Goal: Task Accomplishment & Management: Use online tool/utility

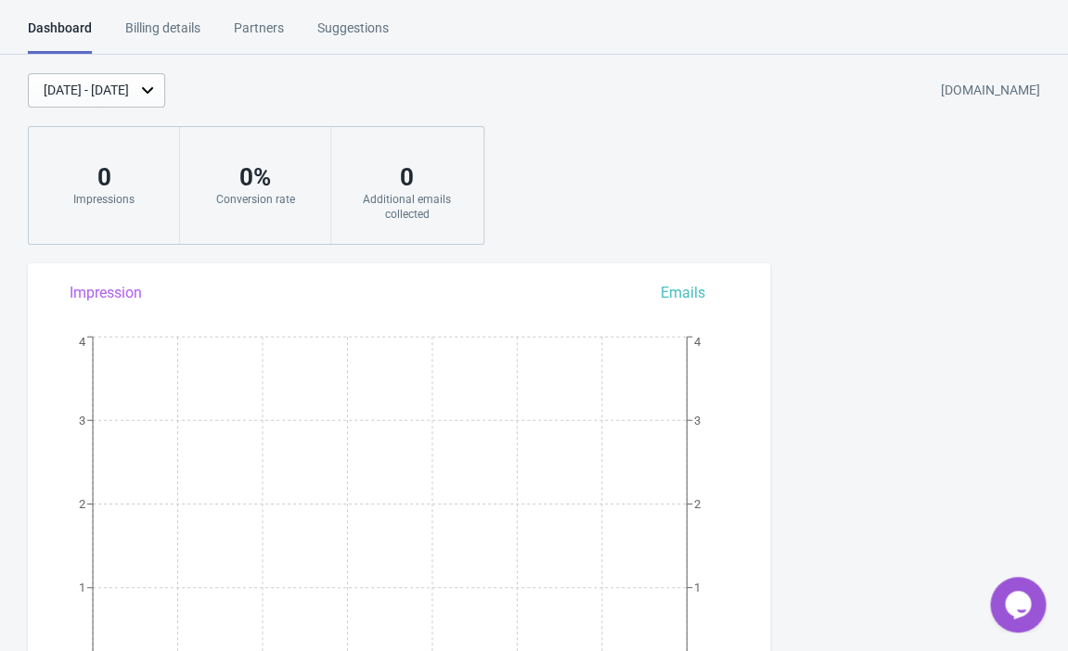
click at [194, 40] on div "Billing details" at bounding box center [162, 35] width 75 height 32
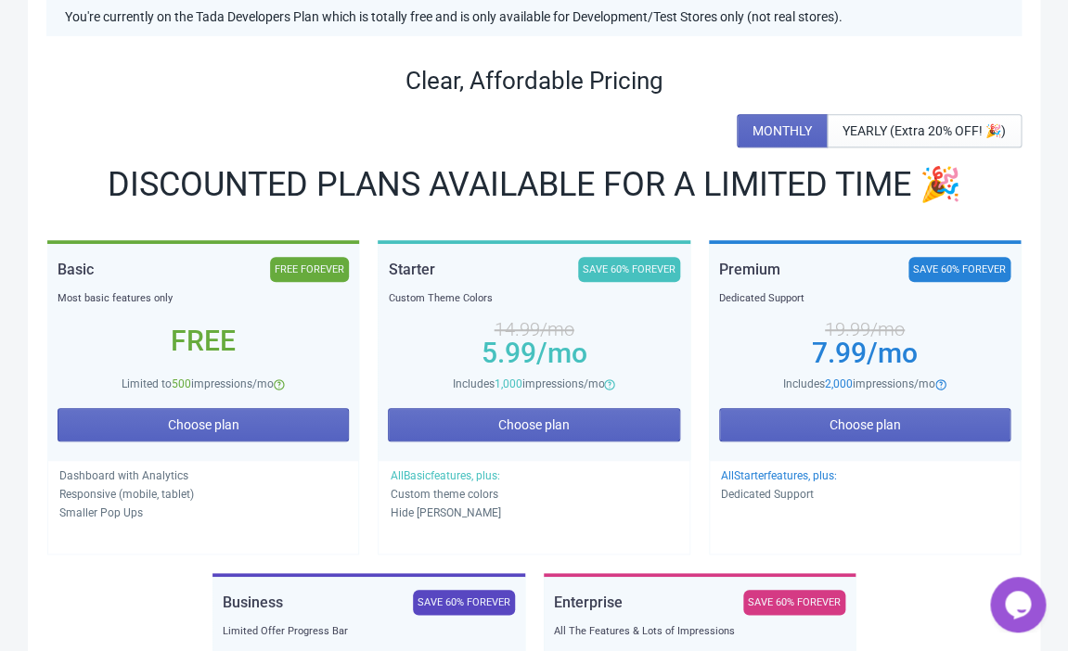
scroll to position [203, 0]
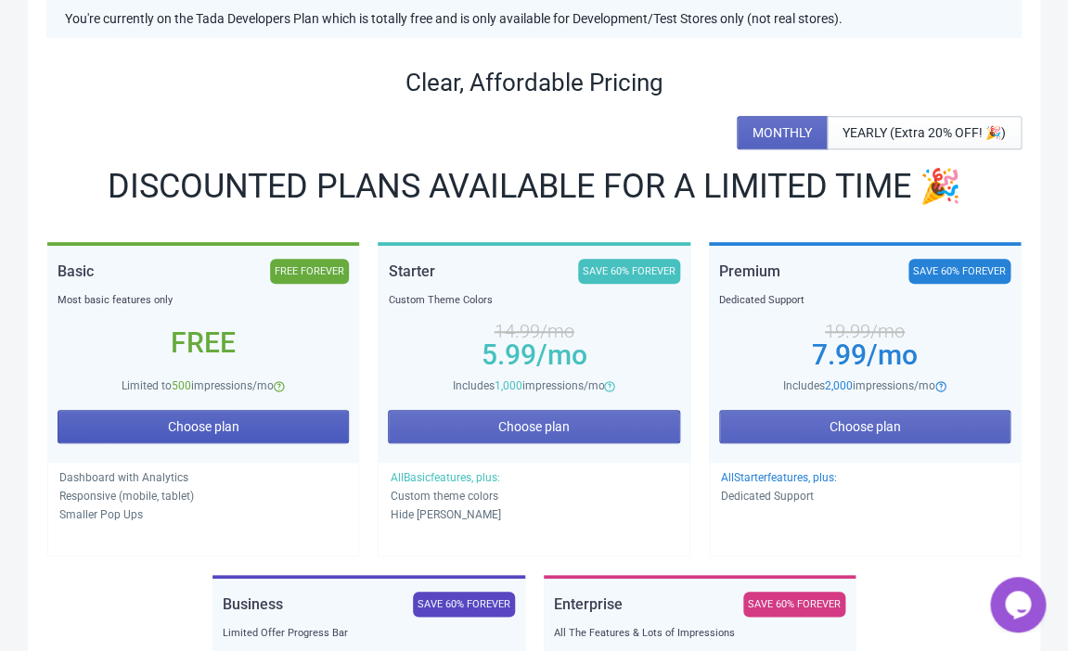
click at [216, 426] on span "Choose plan" at bounding box center [203, 426] width 71 height 15
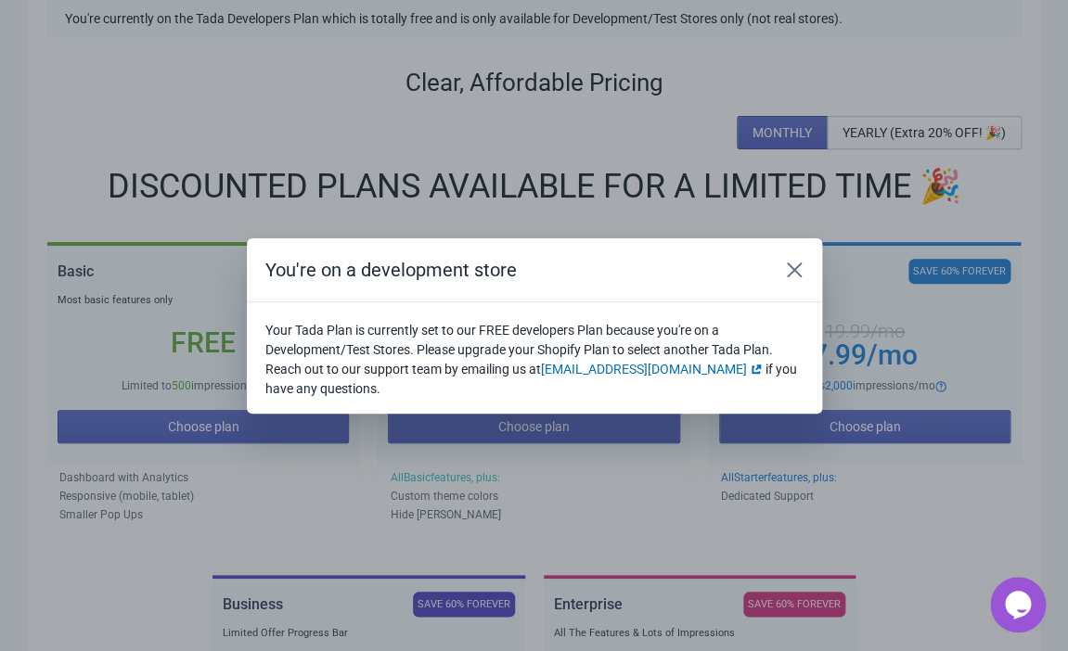
click at [270, 143] on div "You're on a development store Your Tada Plan is currently set to our FREE devel…" at bounding box center [534, 325] width 1068 height 651
drag, startPoint x: 328, startPoint y: 393, endPoint x: 255, endPoint y: 300, distance: 117.7
click at [255, 303] on div "Your Tada Plan is currently set to our FREE developers Plan because you're on a…" at bounding box center [534, 358] width 575 height 111
copy h2 "You're on a development store"
click at [792, 268] on icon "Close" at bounding box center [793, 269] width 15 height 15
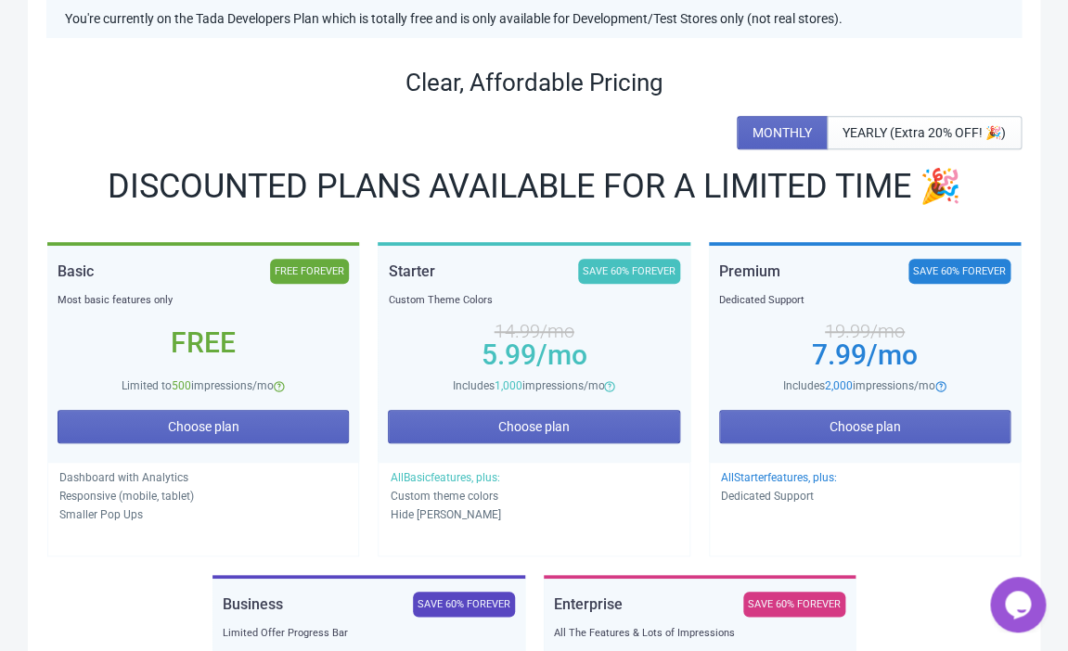
scroll to position [0, 0]
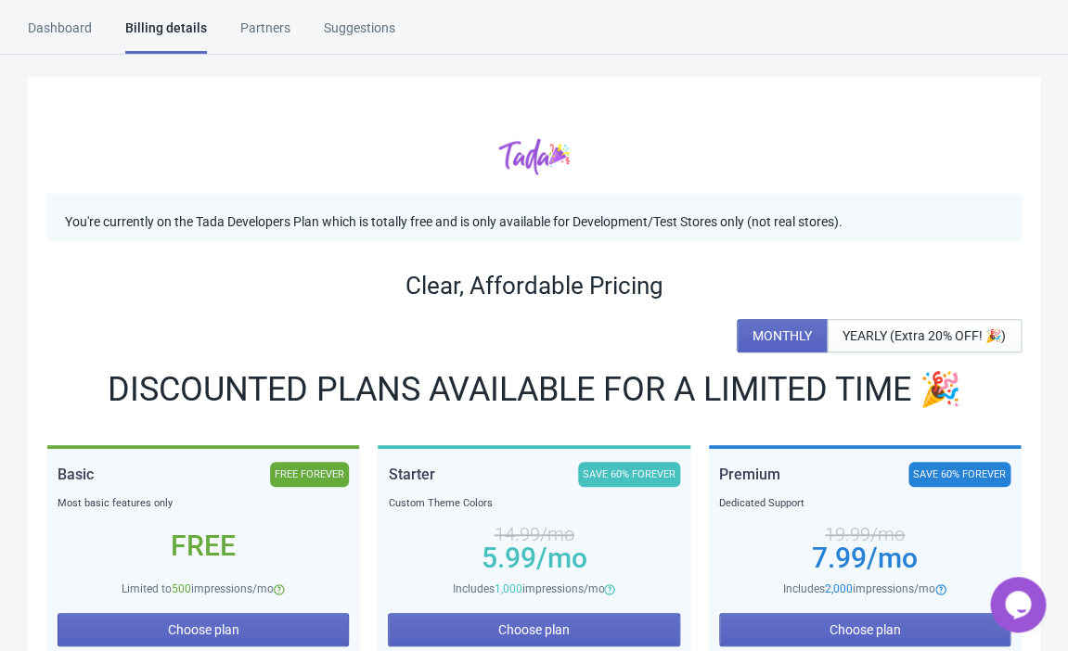
click at [267, 27] on div "Partners" at bounding box center [265, 35] width 50 height 32
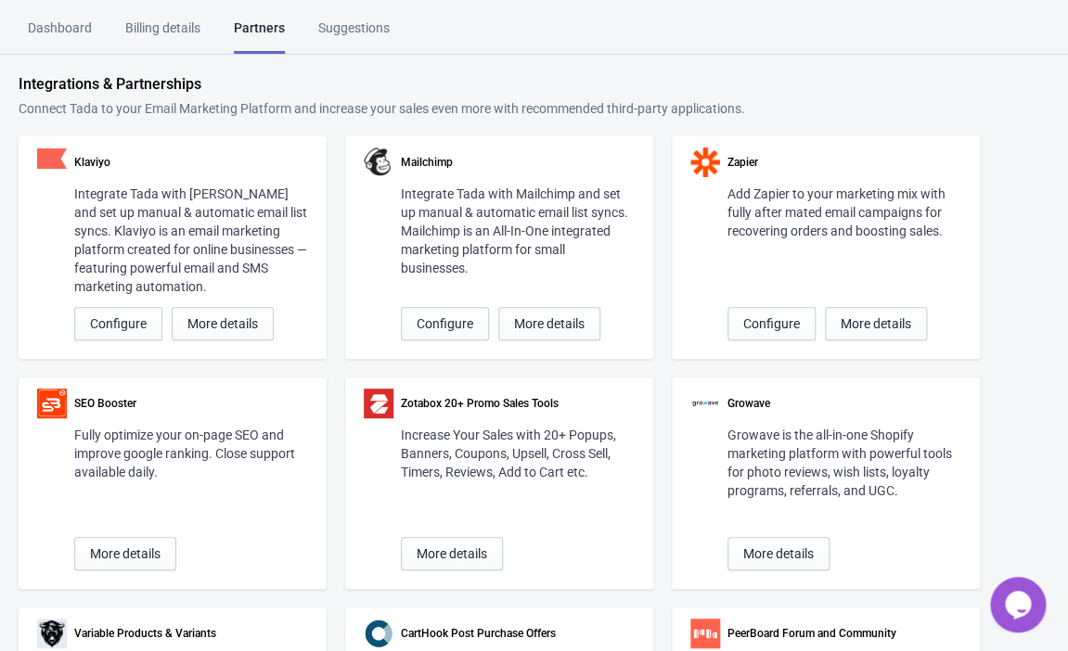
click at [334, 24] on div "Suggestions" at bounding box center [353, 35] width 71 height 32
click at [59, 29] on div "Dashboard" at bounding box center [60, 35] width 64 height 32
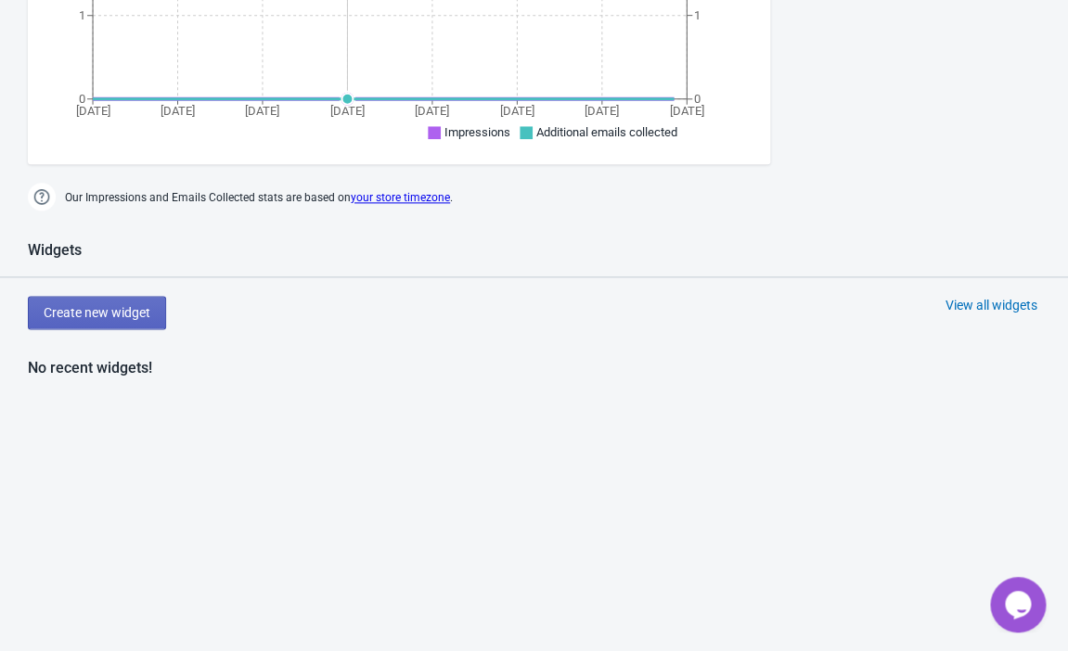
scroll to position [646, 0]
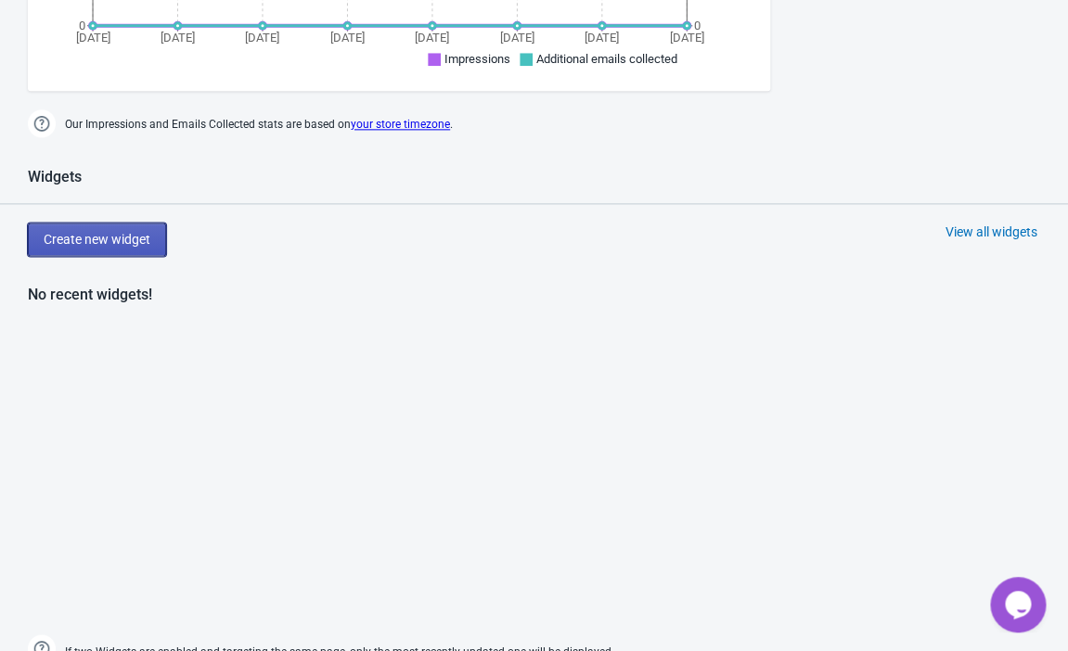
click at [121, 241] on span "Create new widget" at bounding box center [97, 239] width 107 height 15
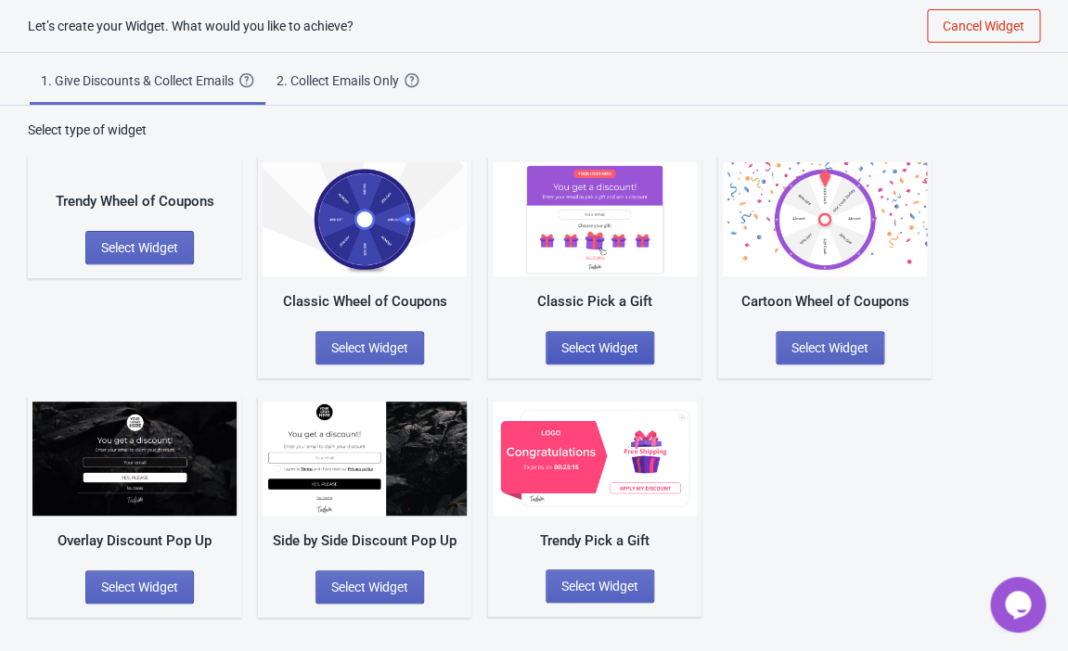
click at [598, 350] on span "Select Widget" at bounding box center [599, 348] width 77 height 15
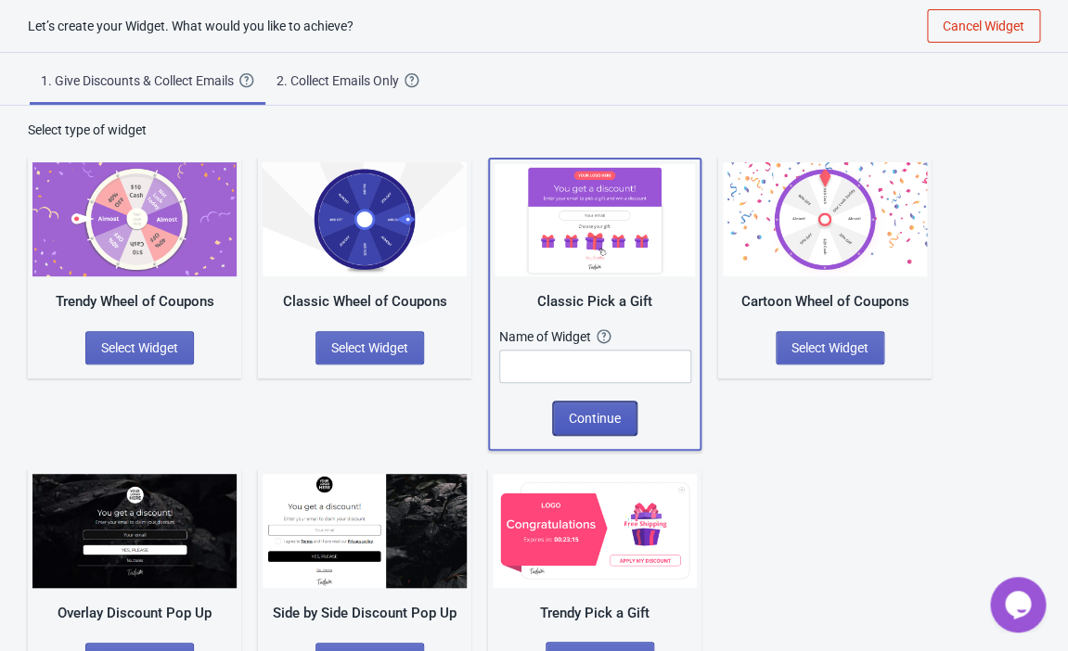
click at [590, 418] on span "Continue" at bounding box center [595, 418] width 52 height 15
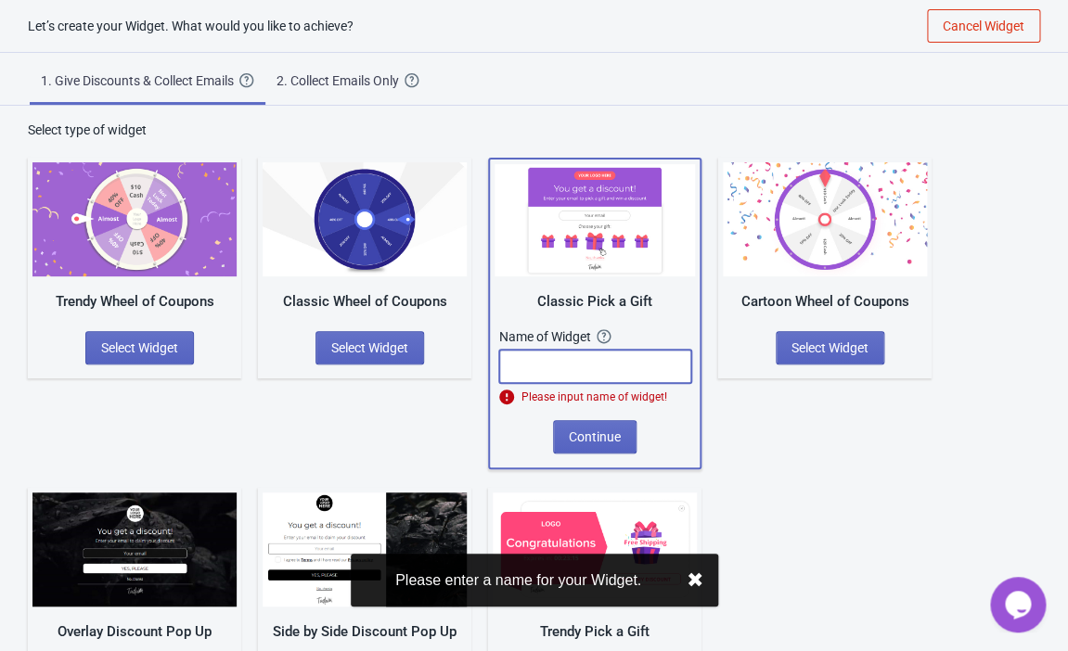
click at [573, 364] on input "text" at bounding box center [595, 366] width 192 height 33
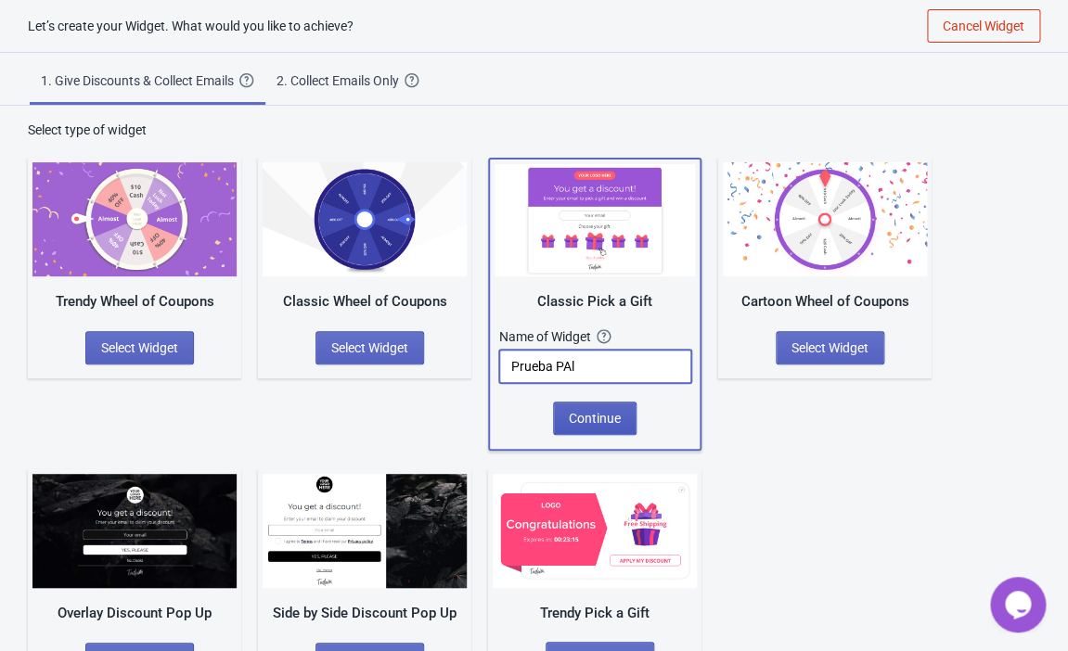
type input "Prueba PAl"
click at [597, 418] on span "Continue" at bounding box center [595, 418] width 52 height 15
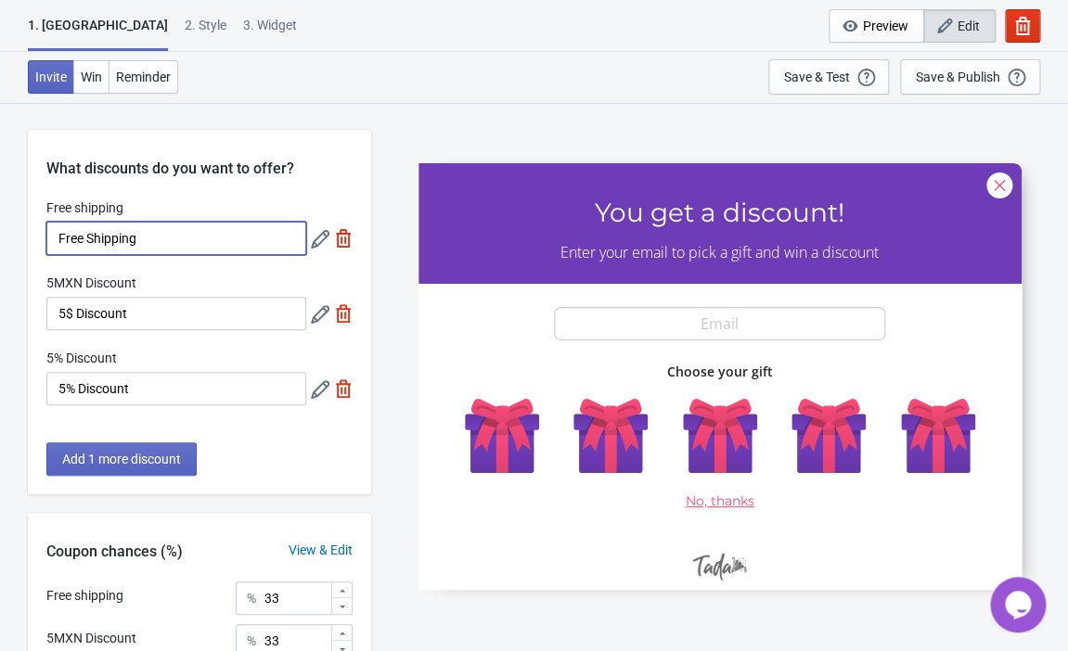
click at [205, 241] on input "Free Shipping" at bounding box center [176, 238] width 260 height 33
drag, startPoint x: 205, startPoint y: 241, endPoint x: 3, endPoint y: 225, distance: 203.0
click at [46, 225] on input "Free Shipping" at bounding box center [176, 238] width 260 height 33
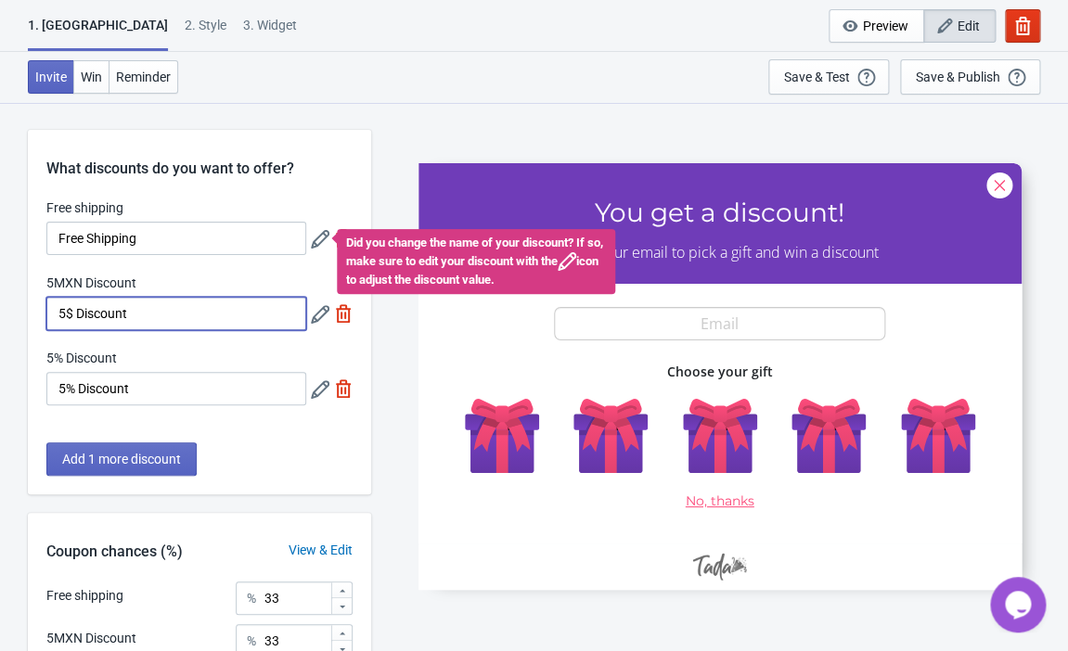
click at [143, 315] on input "5$ Discount" at bounding box center [176, 313] width 260 height 33
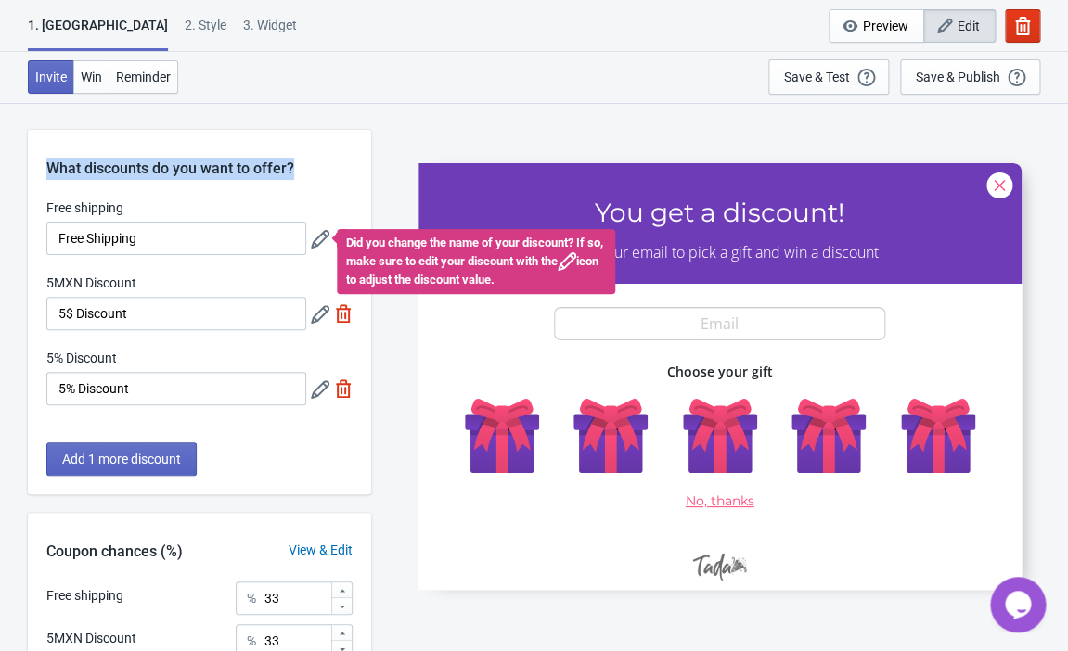
drag, startPoint x: 313, startPoint y: 167, endPoint x: 4, endPoint y: 164, distance: 309.0
click at [4, 164] on div "What discounts do you want to offer? Free shipping Free Shipping Did you change…" at bounding box center [534, 486] width 1068 height 769
copy div "What discounts do you want to offer?"
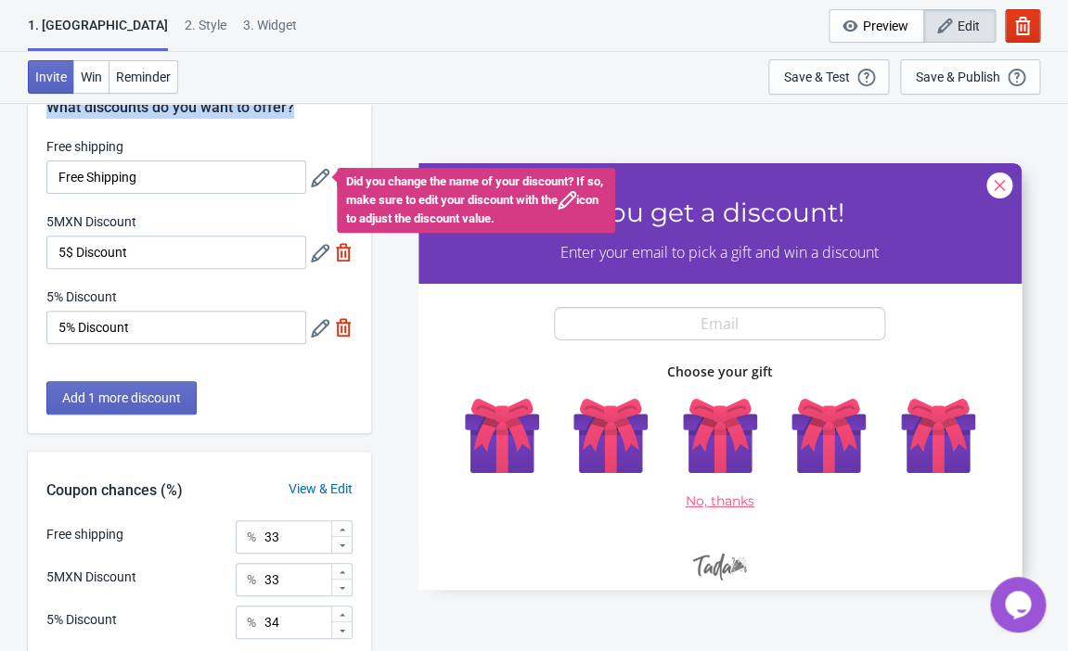
scroll to position [62, 0]
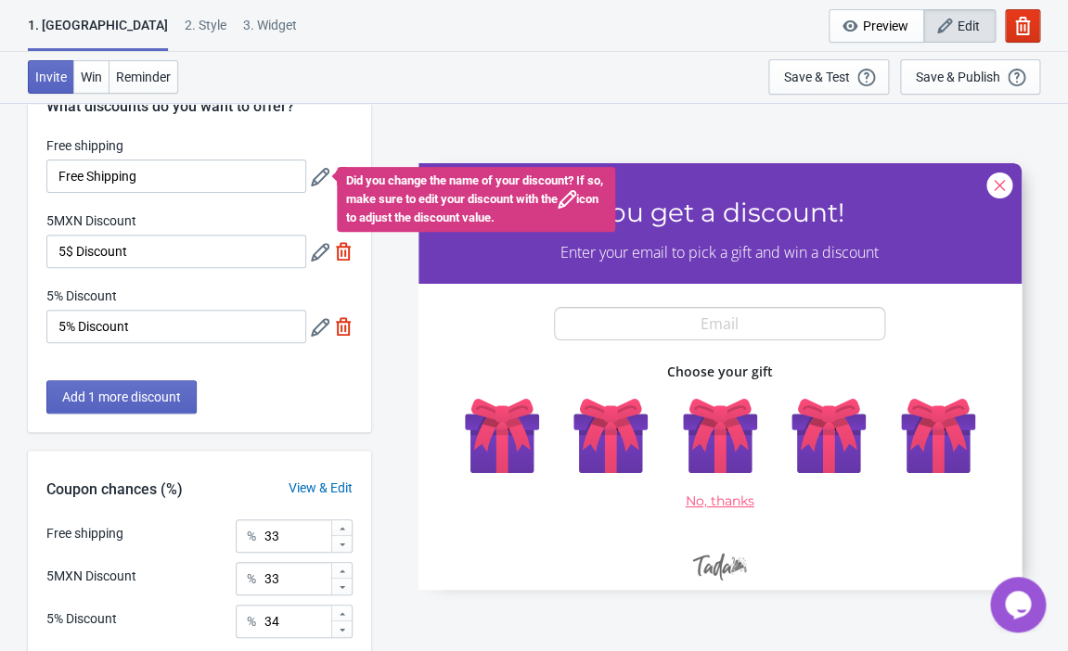
click at [323, 175] on icon at bounding box center [320, 177] width 19 height 19
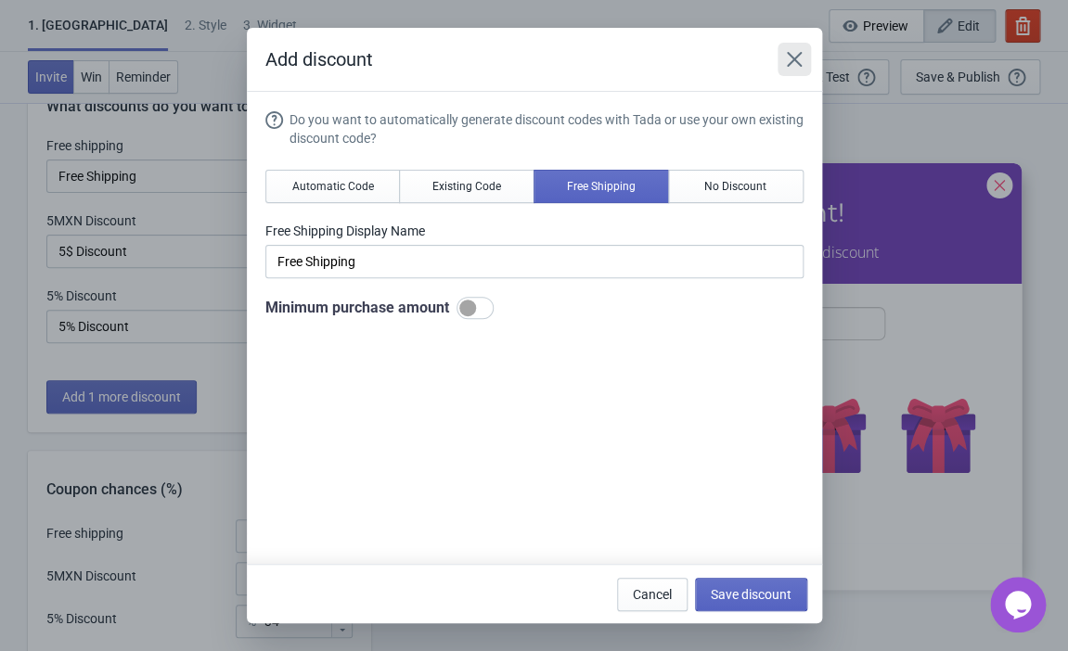
click at [790, 49] on button "Close" at bounding box center [794, 59] width 33 height 33
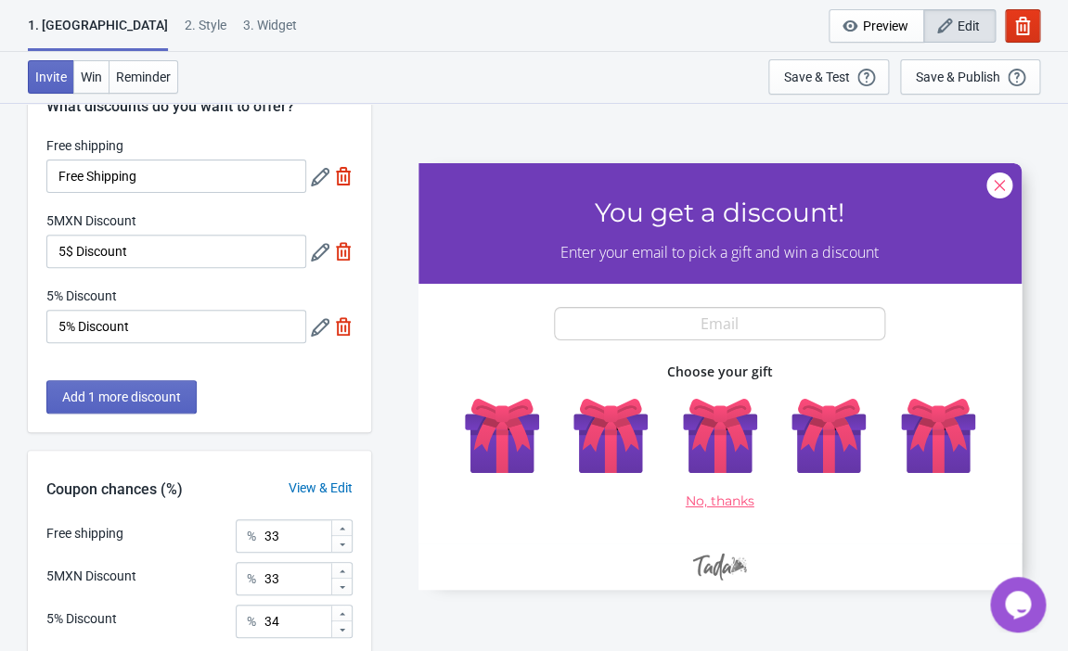
click at [319, 253] on icon at bounding box center [320, 252] width 19 height 19
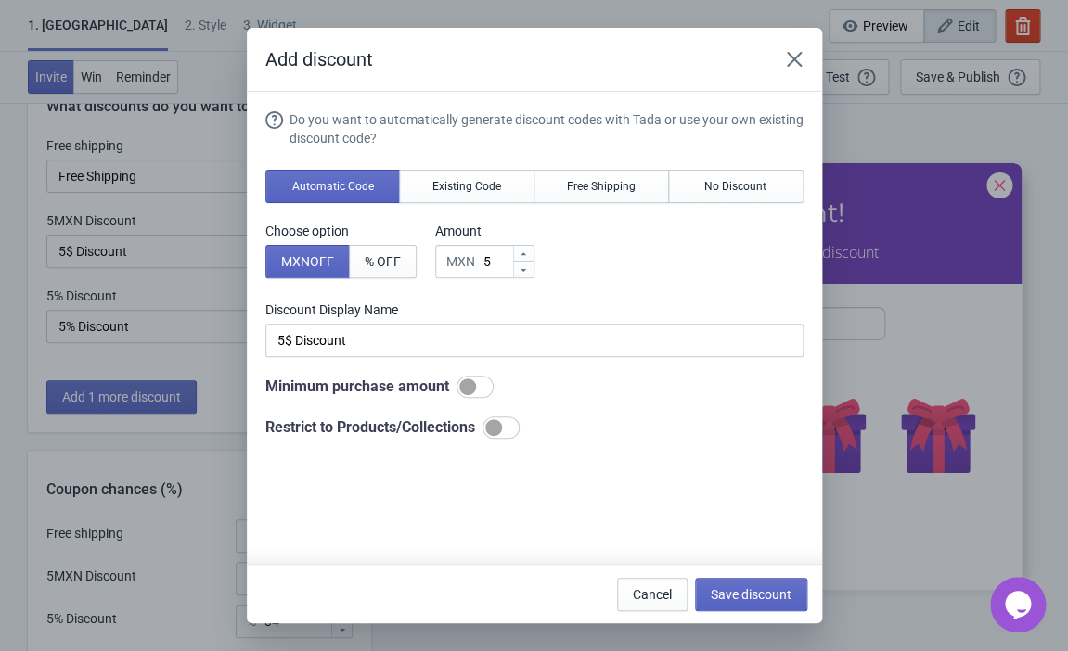
click at [491, 385] on div at bounding box center [475, 387] width 37 height 22
checkbox input "true"
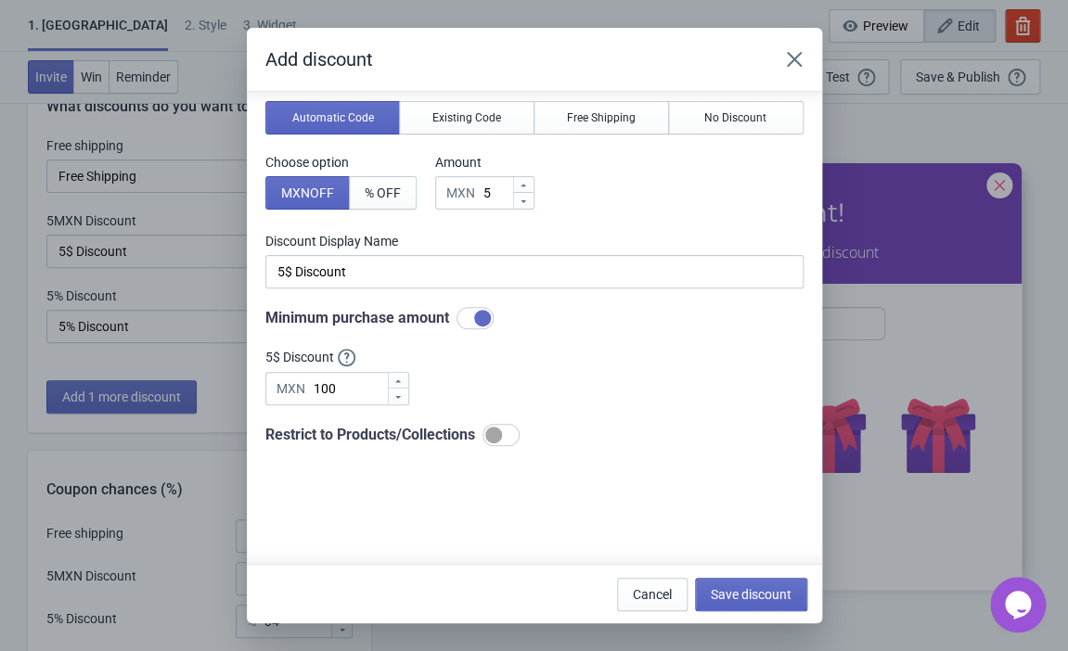
scroll to position [81, 0]
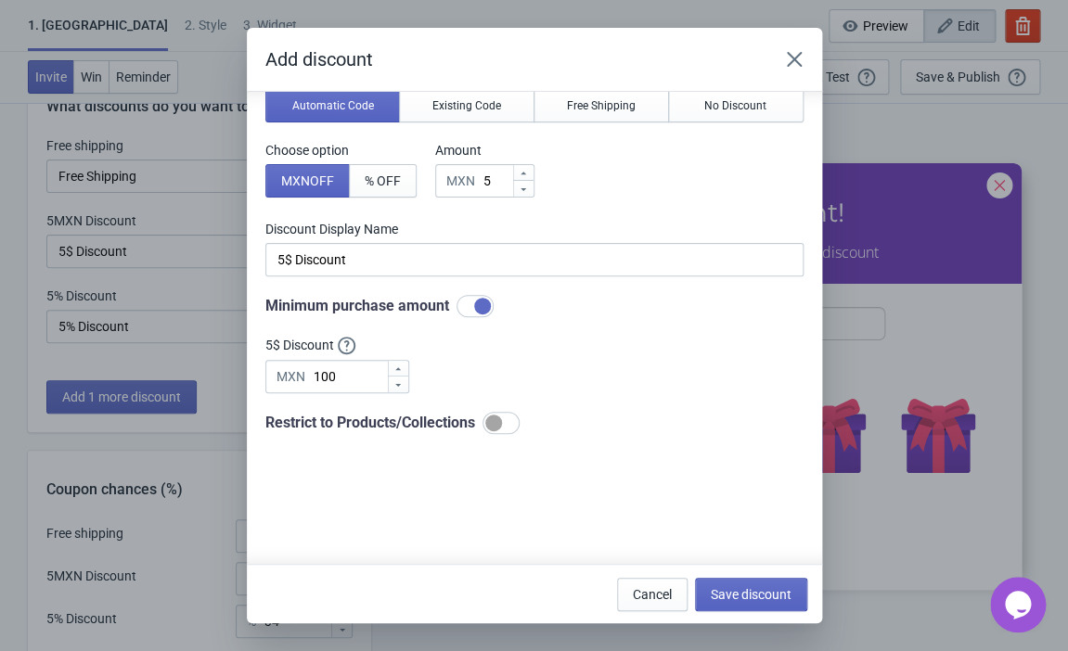
click at [520, 419] on div at bounding box center [501, 423] width 37 height 22
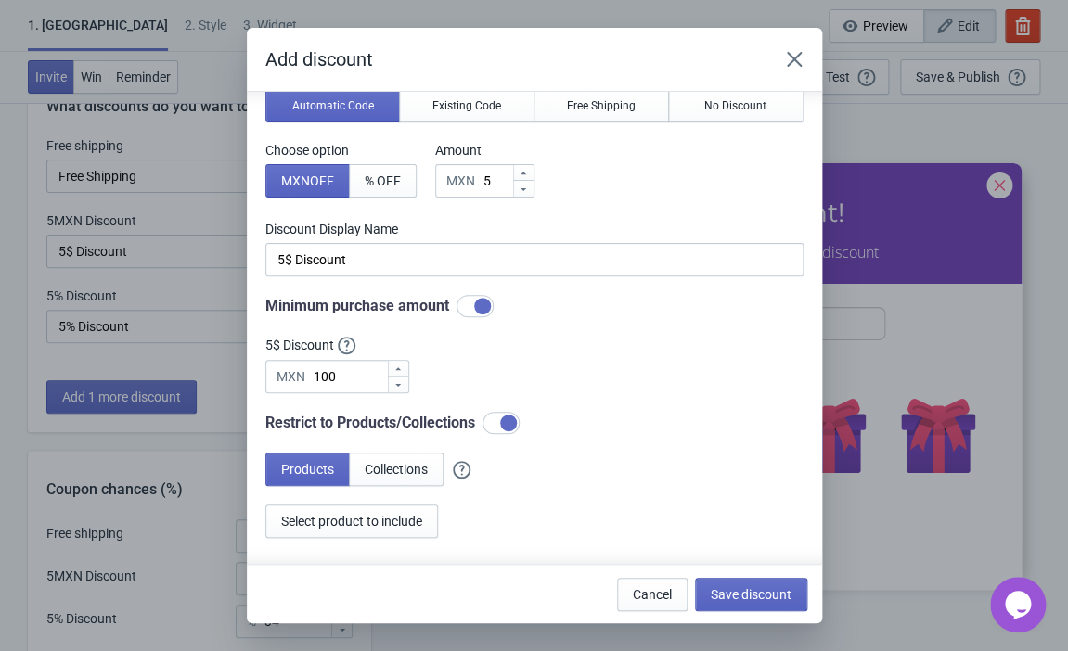
click at [517, 421] on div at bounding box center [508, 423] width 17 height 17
checkbox input "false"
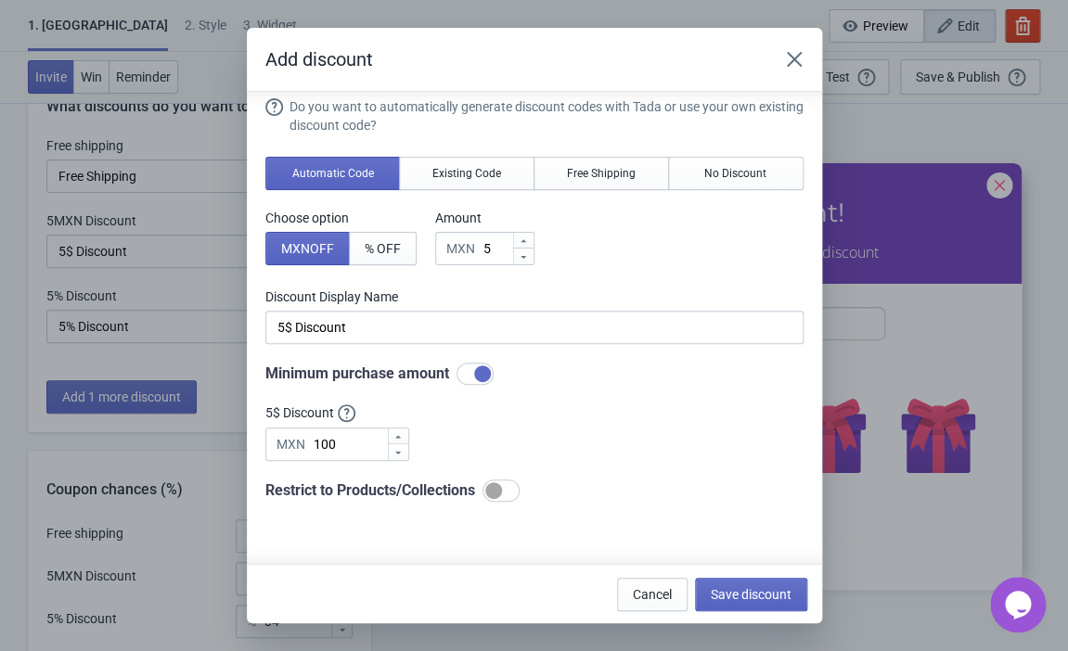
scroll to position [0, 0]
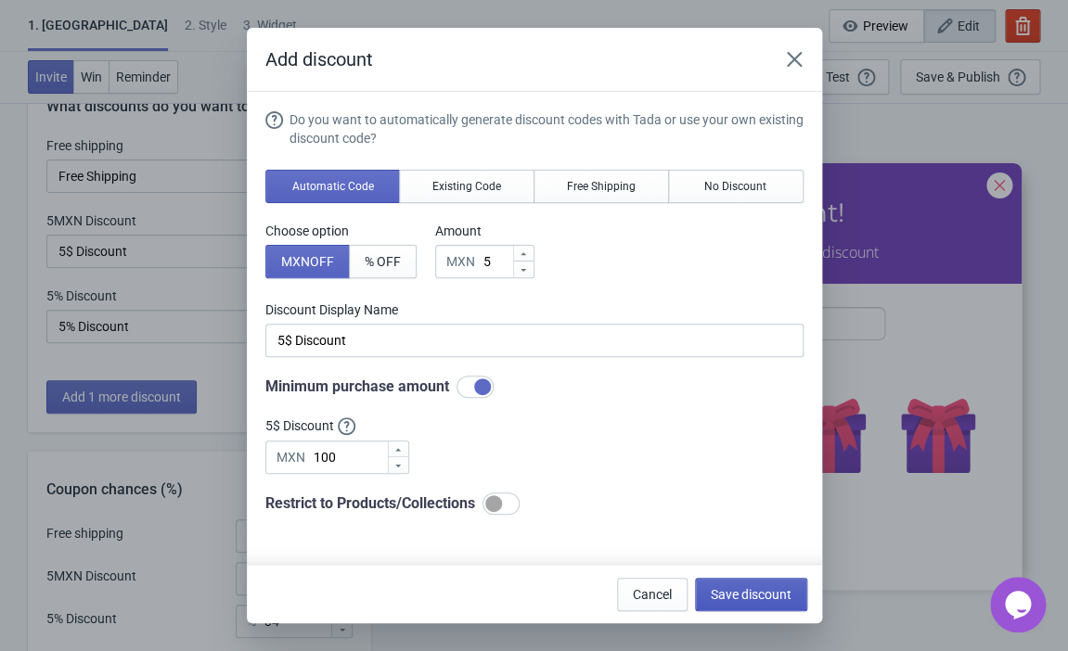
click at [726, 586] on button "Save discount" at bounding box center [751, 594] width 112 height 33
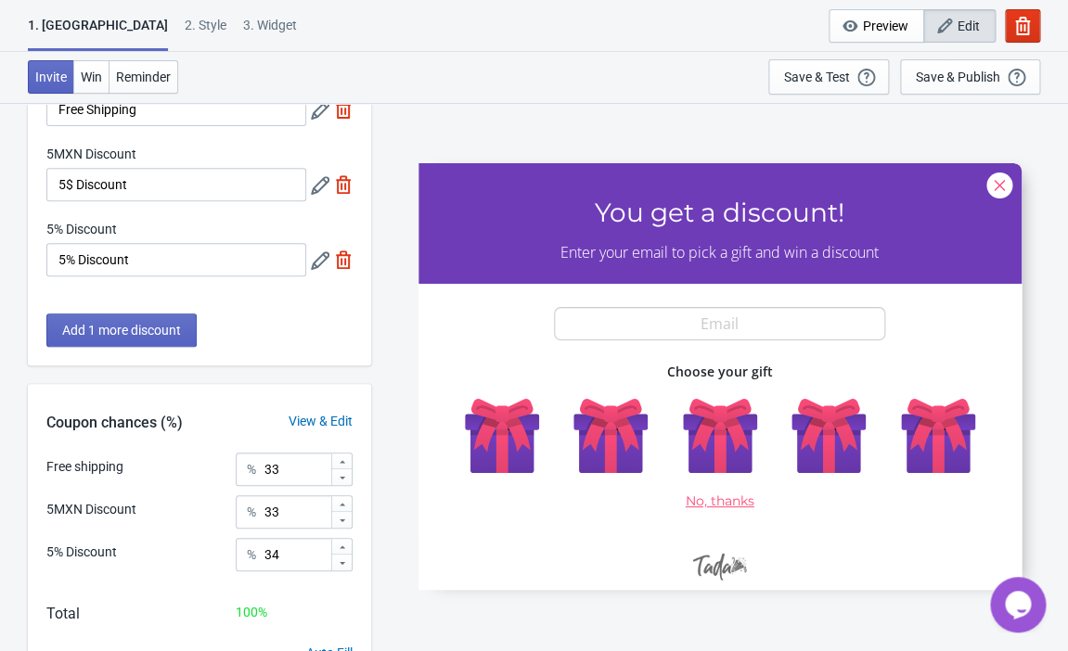
scroll to position [220, 0]
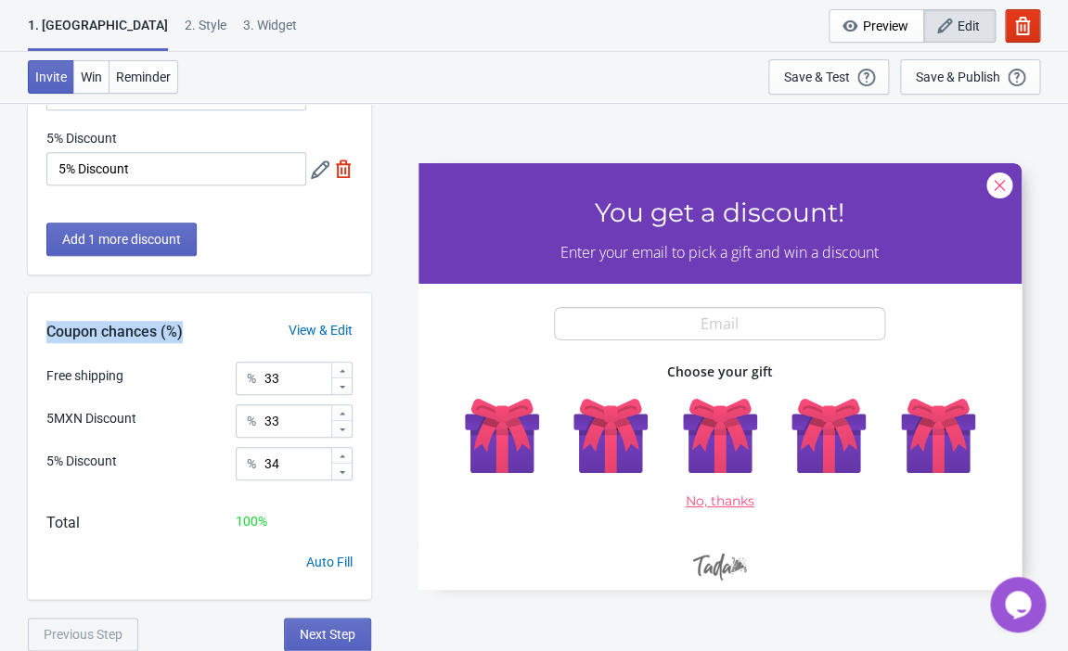
drag, startPoint x: 200, startPoint y: 331, endPoint x: 20, endPoint y: 327, distance: 180.1
click at [20, 327] on div "What discounts do you want to offer? Free shipping Free Shipping 5MXN Discount …" at bounding box center [534, 266] width 1068 height 769
copy div "Coupon chances (%)"
click at [327, 636] on span "Next Step" at bounding box center [328, 634] width 56 height 15
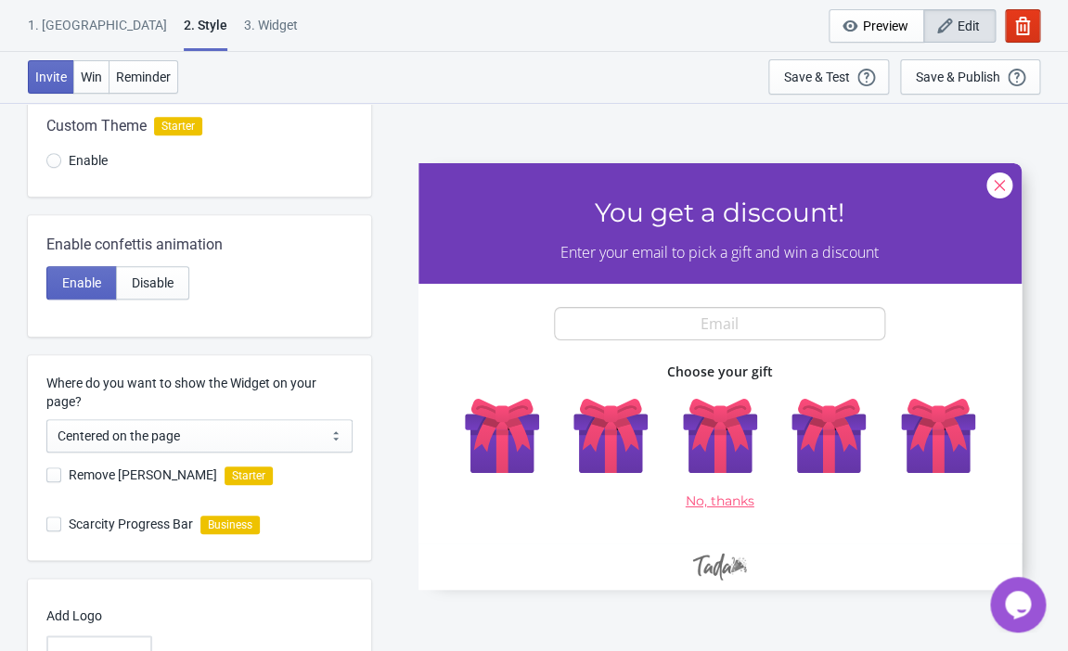
scroll to position [253, 0]
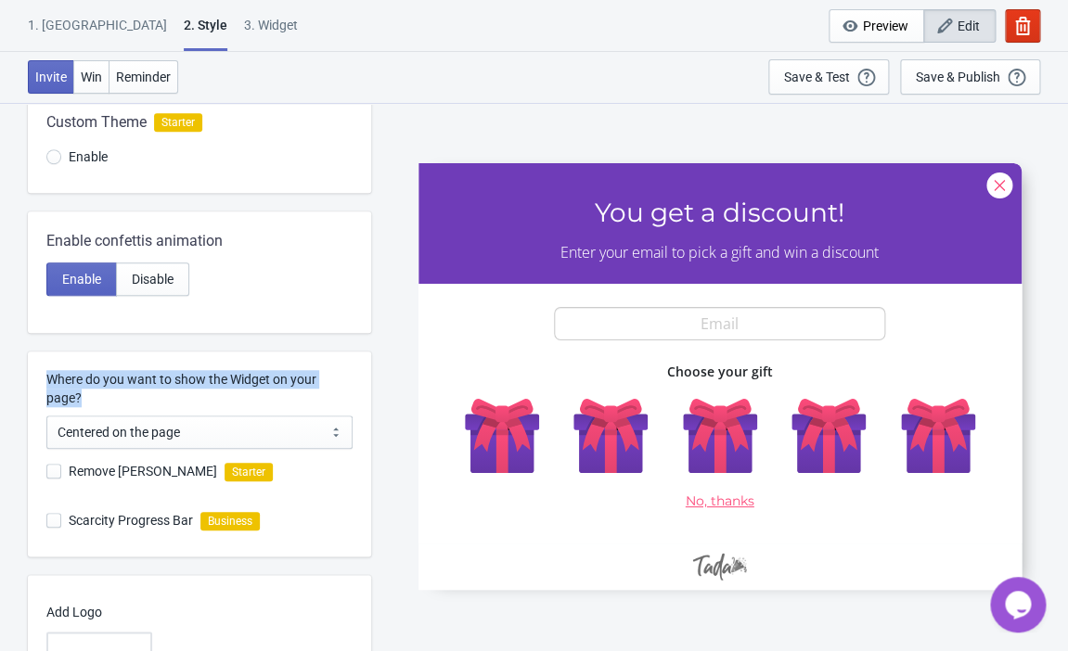
drag, startPoint x: 87, startPoint y: 395, endPoint x: 34, endPoint y: 372, distance: 57.8
click at [34, 372] on div "Where do you want to show the Widget on your page? Centered on the page Left si…" at bounding box center [199, 454] width 343 height 205
copy label "Where do you want to show the Widget on your page?"
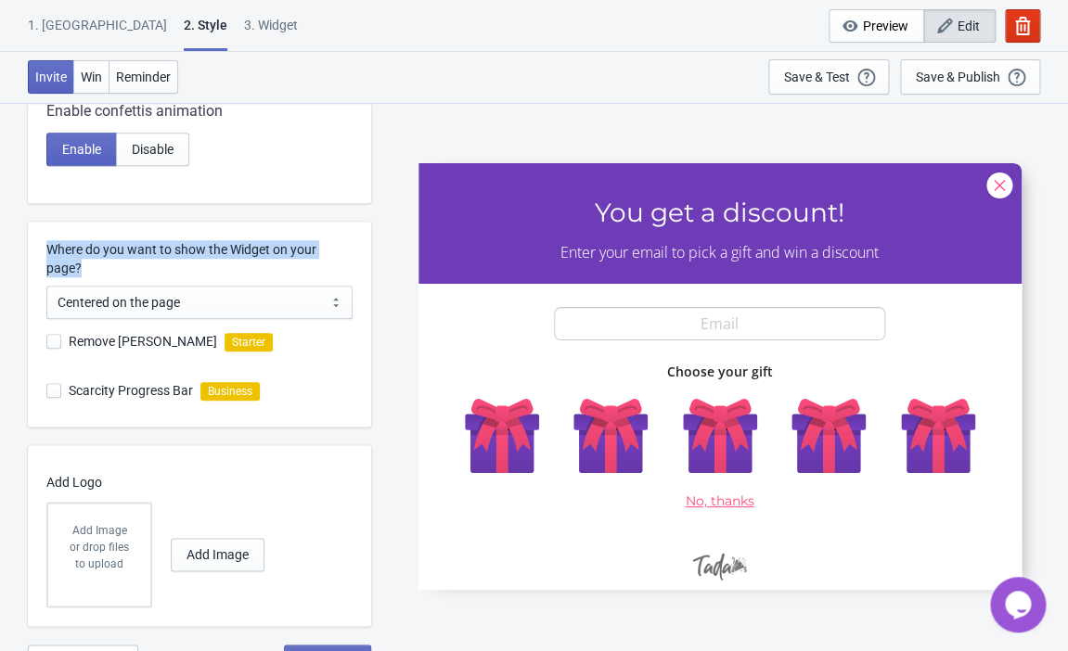
scroll to position [410, 0]
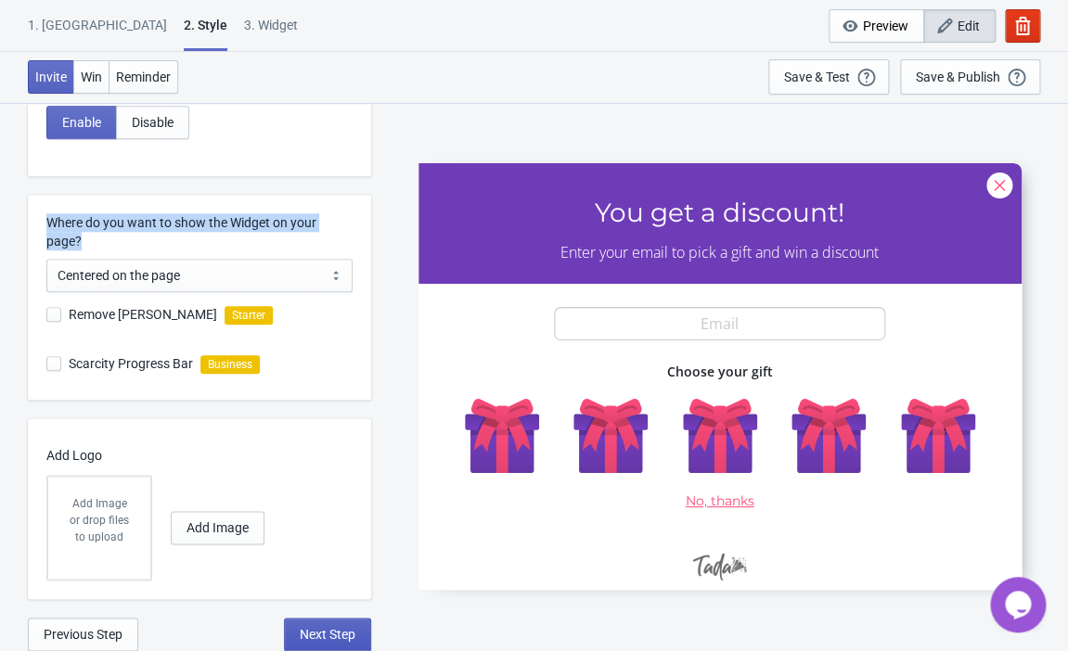
click at [316, 631] on span "Next Step" at bounding box center [328, 634] width 56 height 15
select select "once"
select select "1"
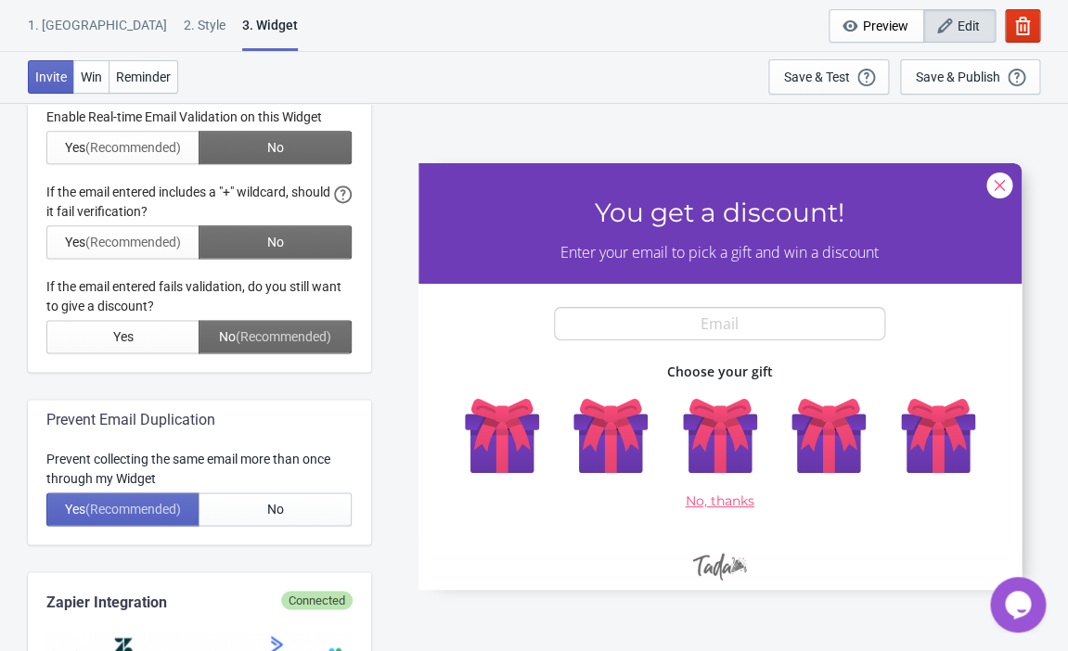
scroll to position [556, 0]
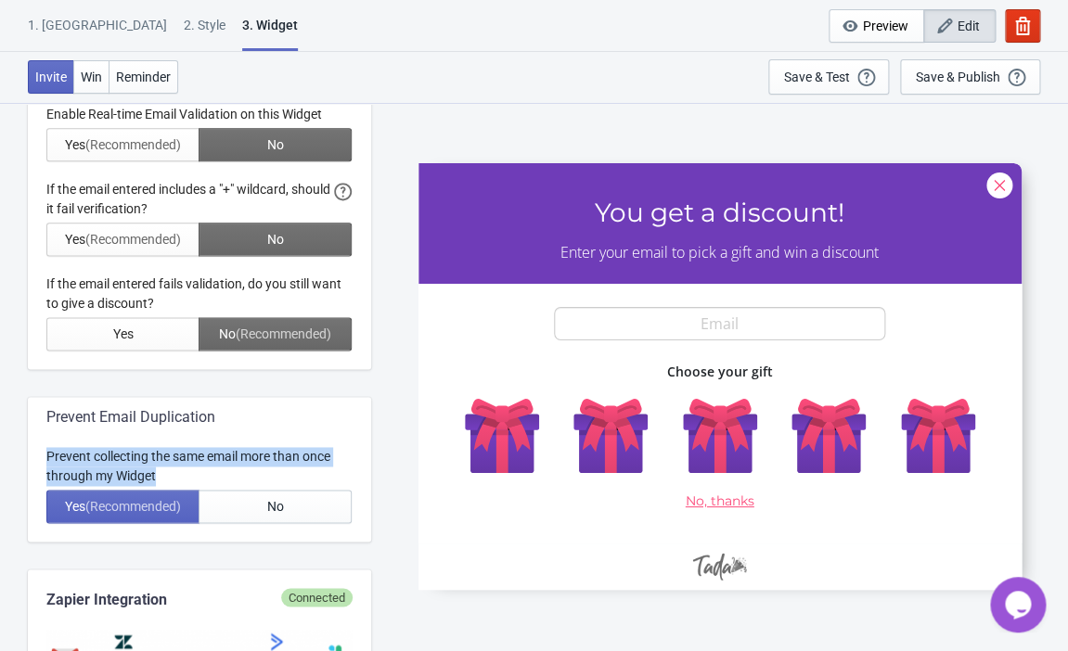
drag, startPoint x: 180, startPoint y: 479, endPoint x: 39, endPoint y: 459, distance: 142.4
click at [39, 459] on div "Prevent Email Duplication Prevent collecting the same email more than once thro…" at bounding box center [199, 469] width 343 height 145
copy div "Prevent collecting the same email more than once through my Widget"
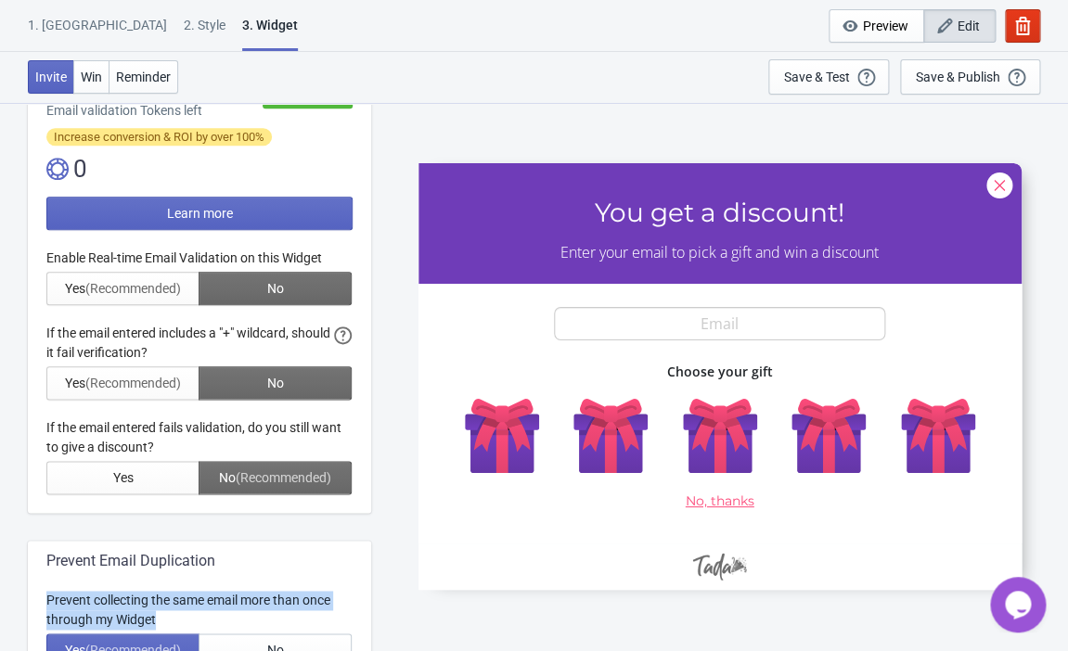
scroll to position [418, 0]
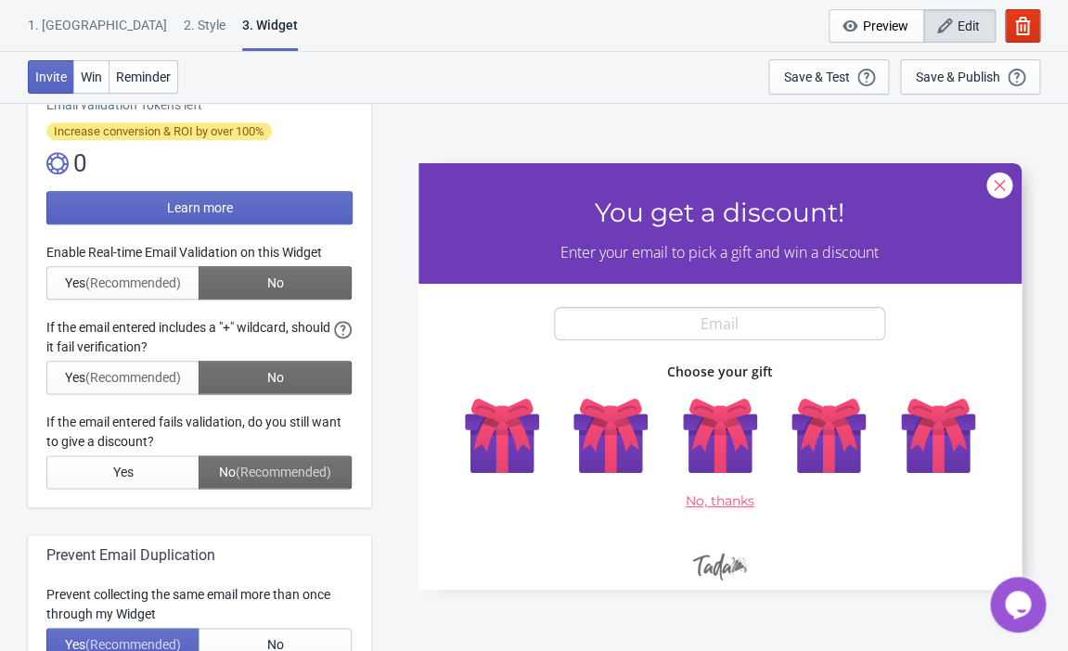
click at [170, 292] on div at bounding box center [199, 366] width 306 height 246
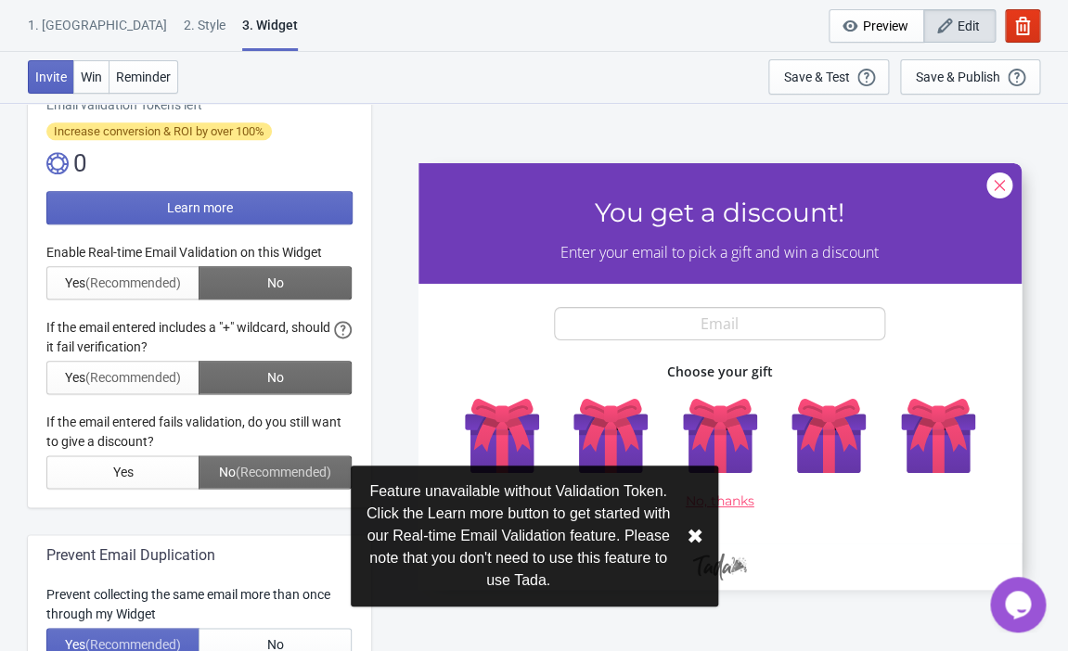
click at [698, 535] on button "✖︎" at bounding box center [695, 536] width 17 height 23
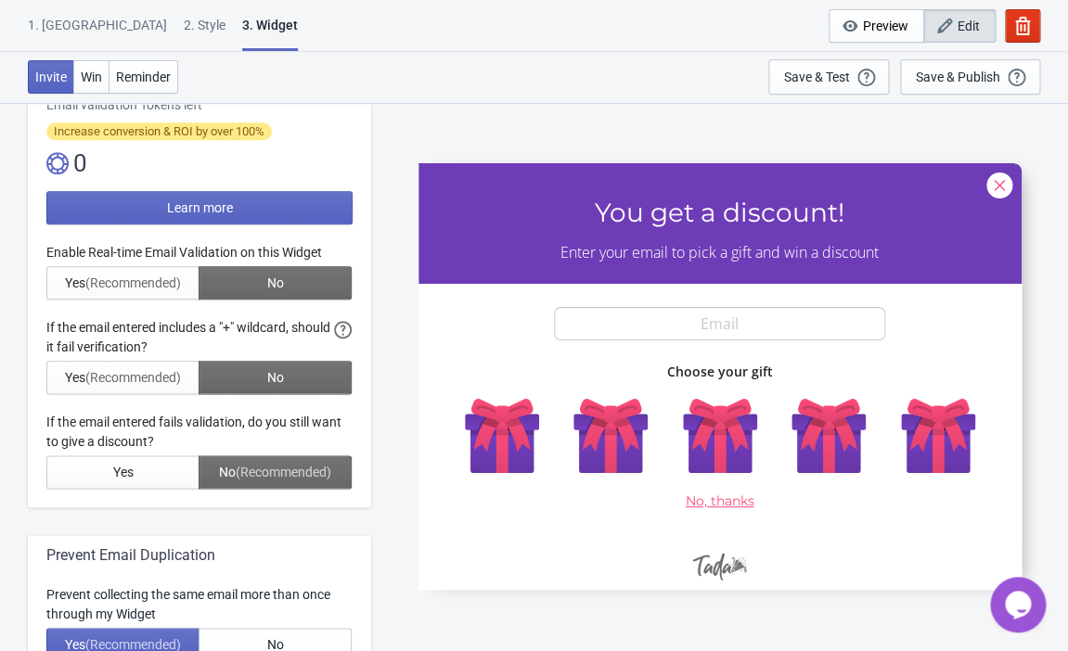
click at [159, 277] on div at bounding box center [199, 366] width 306 height 246
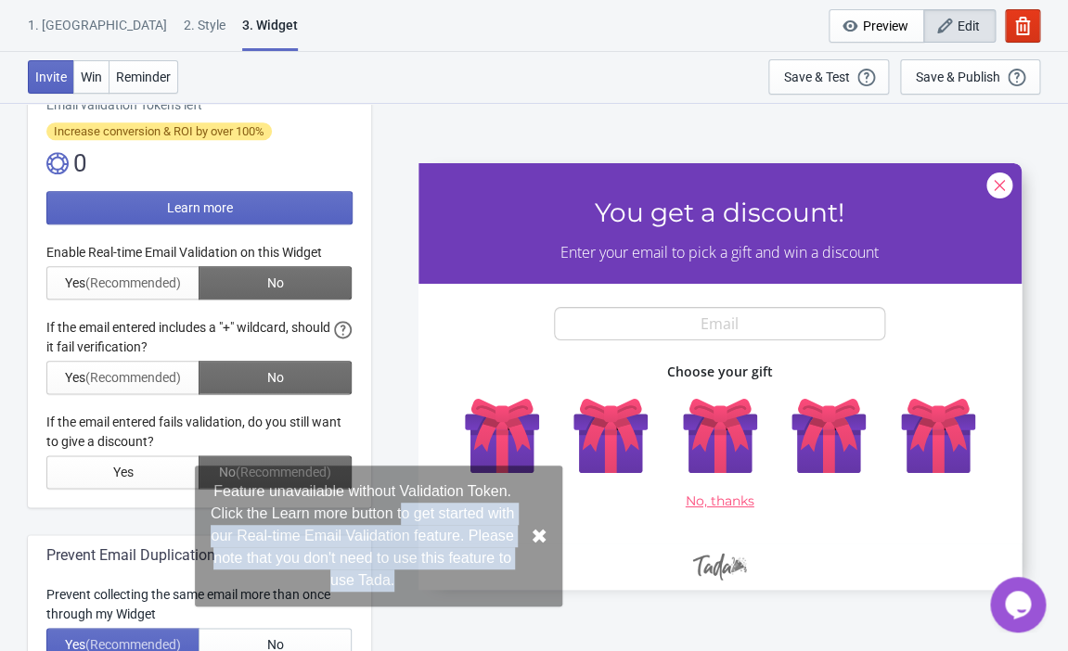
drag, startPoint x: 556, startPoint y: 584, endPoint x: 400, endPoint y: 505, distance: 174.7
click at [400, 505] on div "Feature unavailable without Validation Token. Click the Learn more button to ge…" at bounding box center [363, 536] width 306 height 111
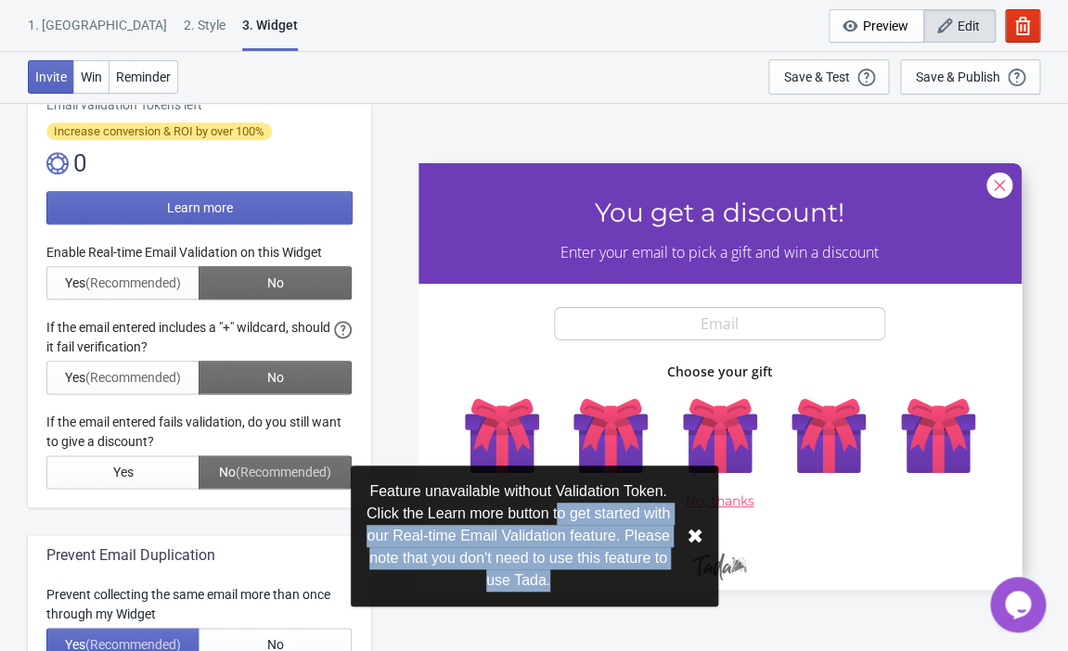
click at [697, 539] on button "✖︎" at bounding box center [695, 536] width 17 height 23
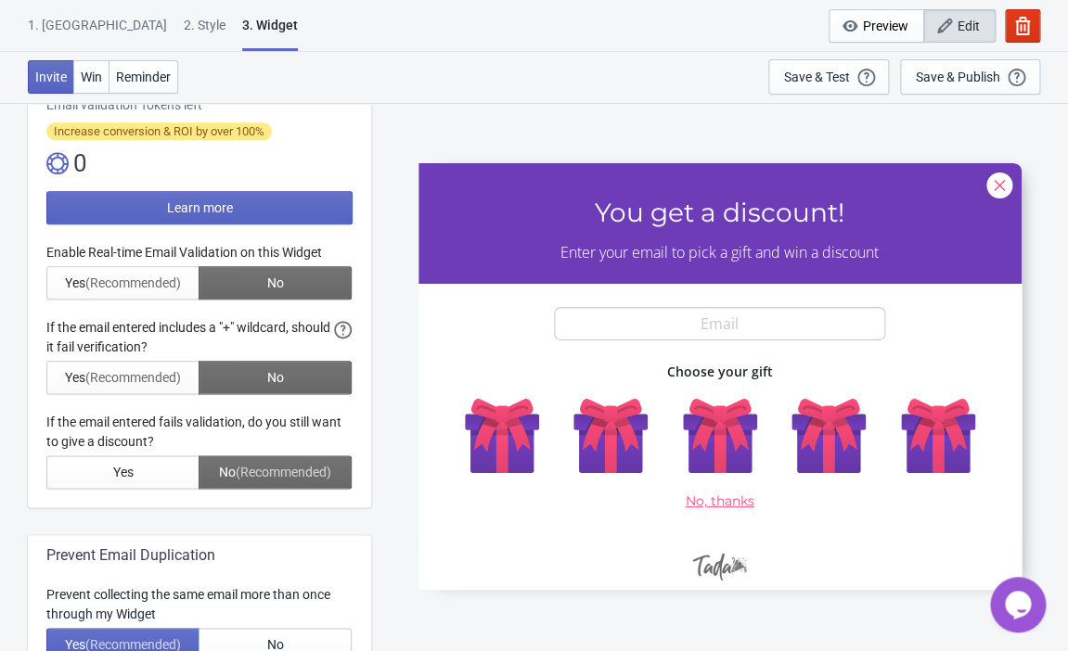
click at [256, 279] on div at bounding box center [199, 366] width 306 height 246
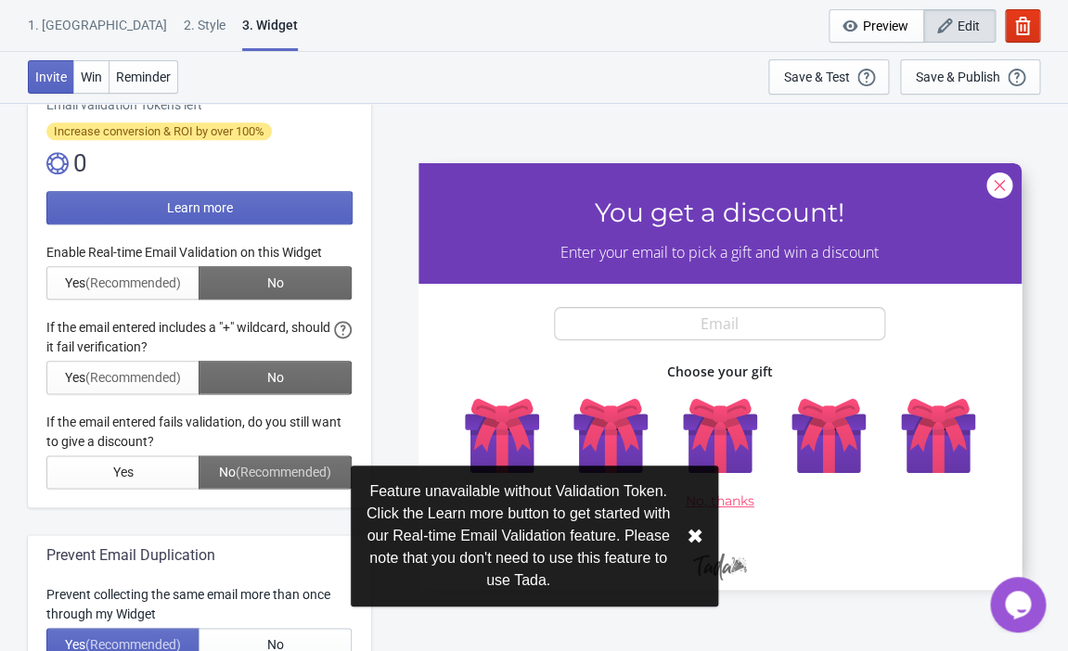
click at [342, 330] on div at bounding box center [199, 366] width 306 height 246
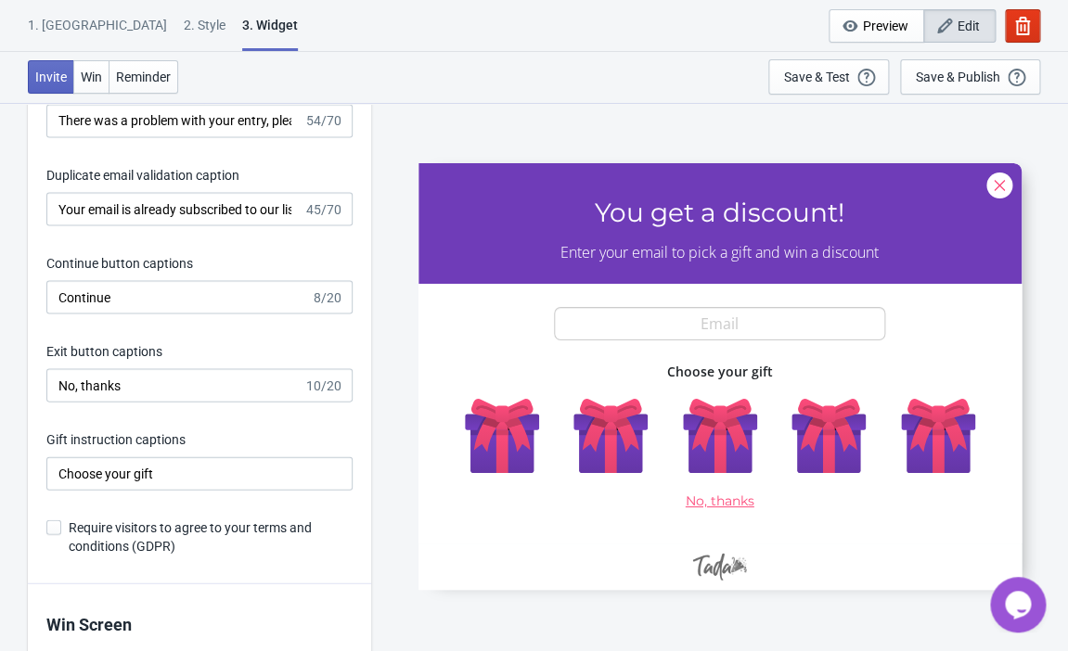
scroll to position [3237, 0]
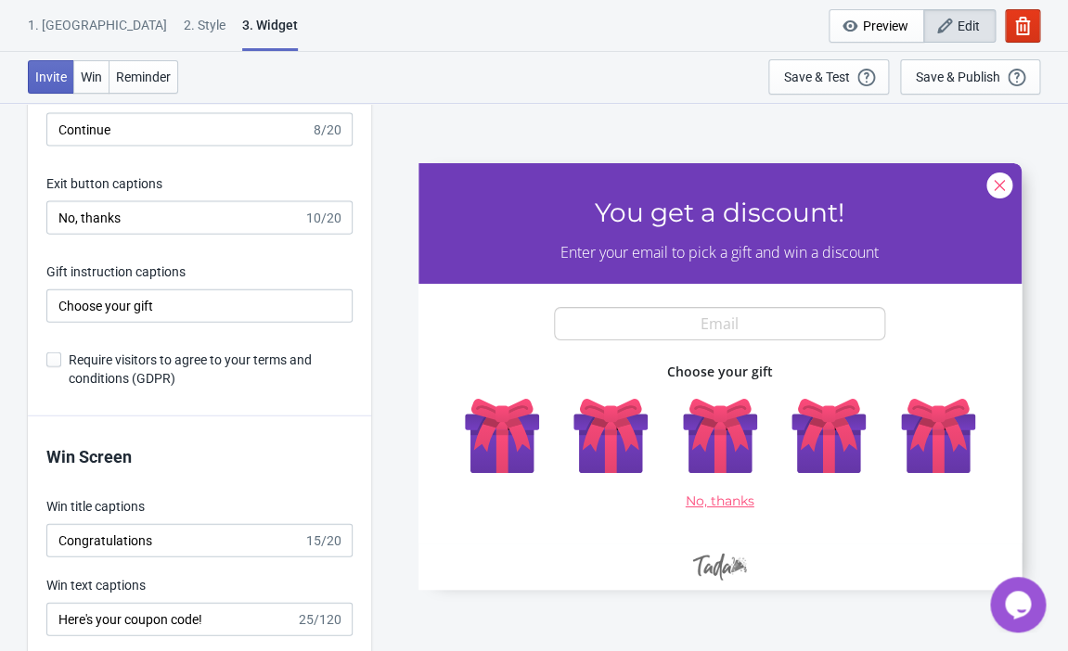
click at [51, 356] on span at bounding box center [53, 360] width 15 height 15
click at [47, 356] on input "Require visitors to agree to your terms and conditions (GDPR)" at bounding box center [46, 369] width 1 height 33
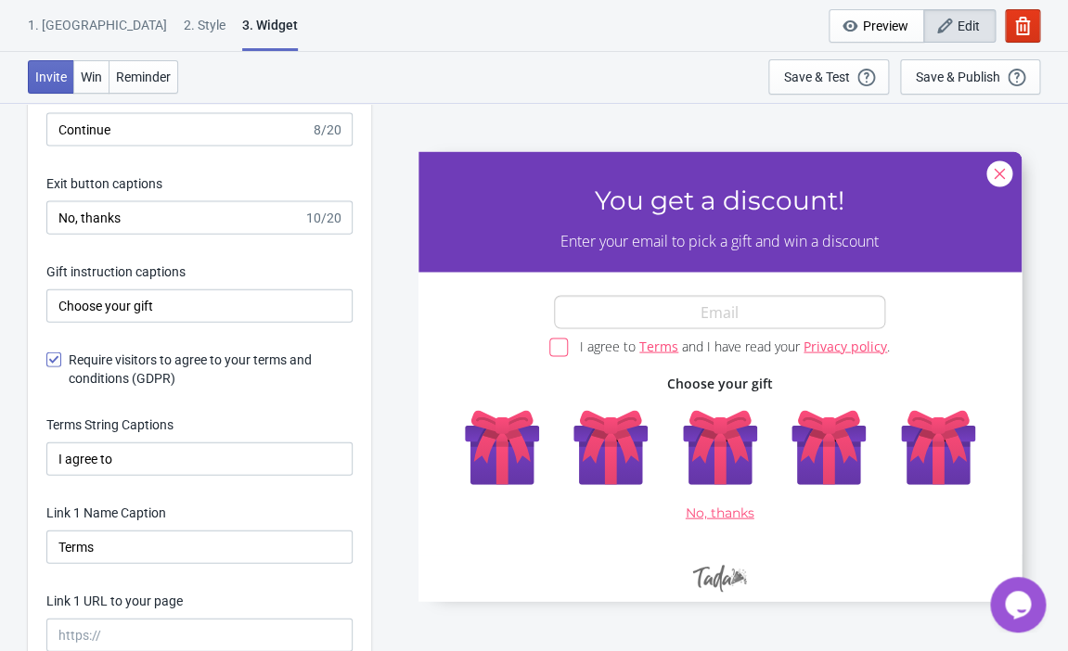
click at [56, 356] on span at bounding box center [53, 360] width 15 height 15
click at [47, 356] on input "Require visitors to agree to your terms and conditions (GDPR)" at bounding box center [46, 369] width 1 height 33
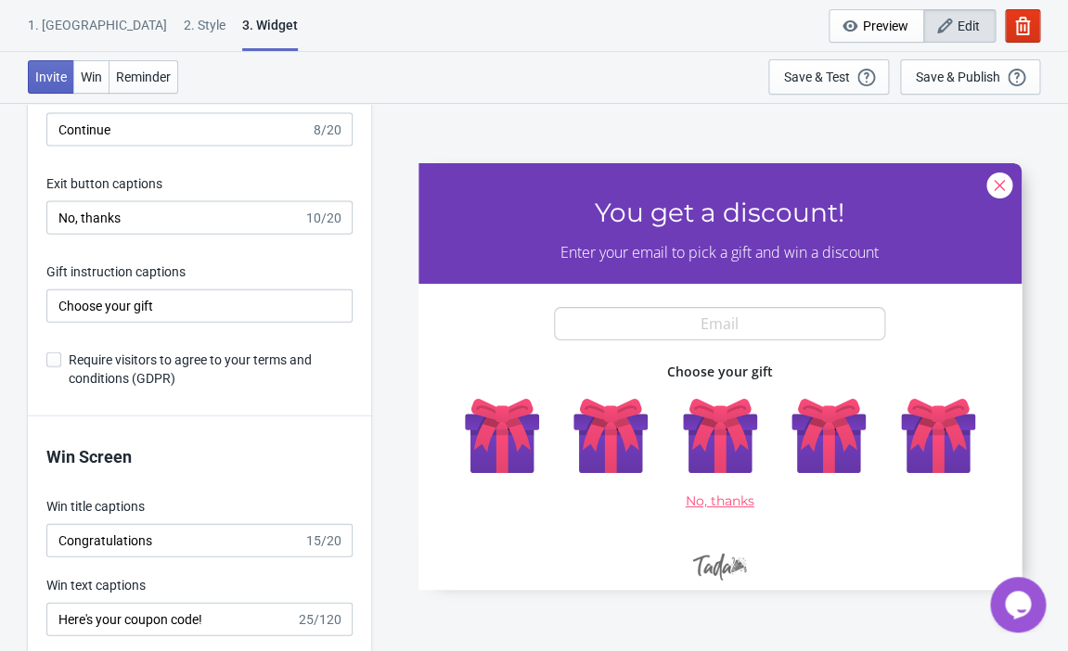
click at [56, 356] on span at bounding box center [53, 360] width 15 height 15
click at [47, 356] on input "Require visitors to agree to your terms and conditions (GDPR)" at bounding box center [46, 369] width 1 height 33
checkbox input "true"
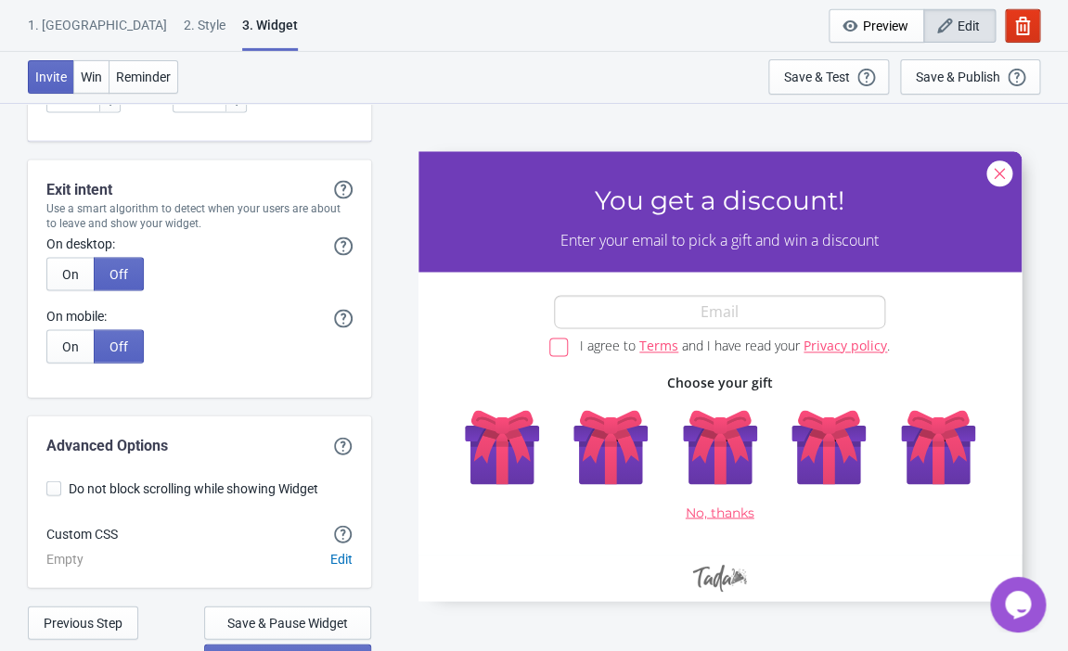
scroll to position [5298, 0]
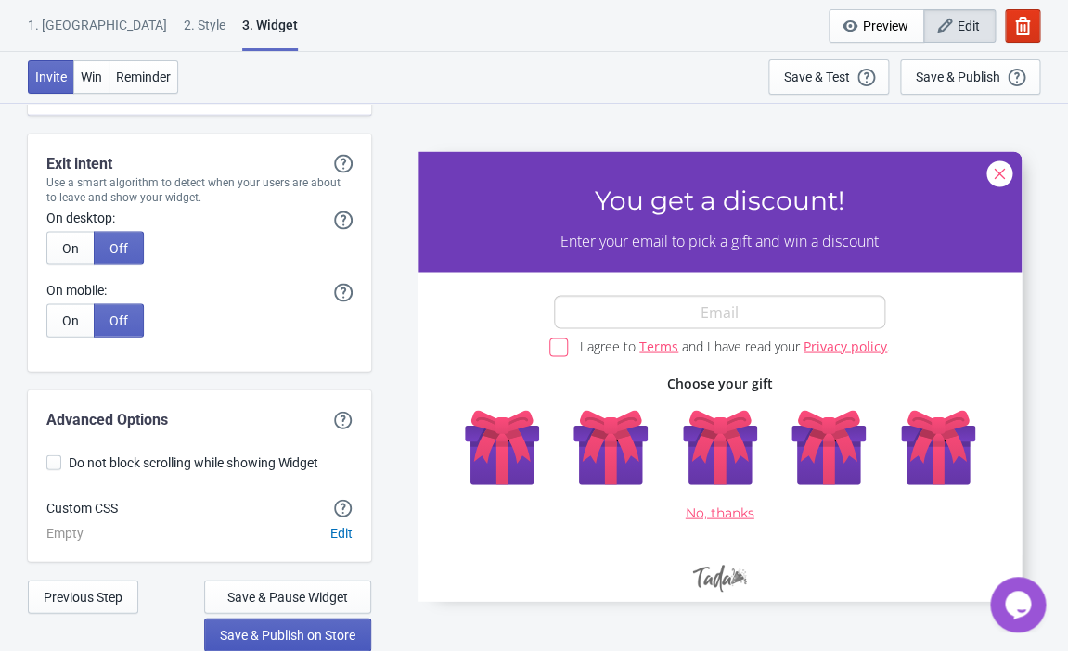
click at [296, 637] on span "Save & Publish on Store" at bounding box center [287, 634] width 135 height 15
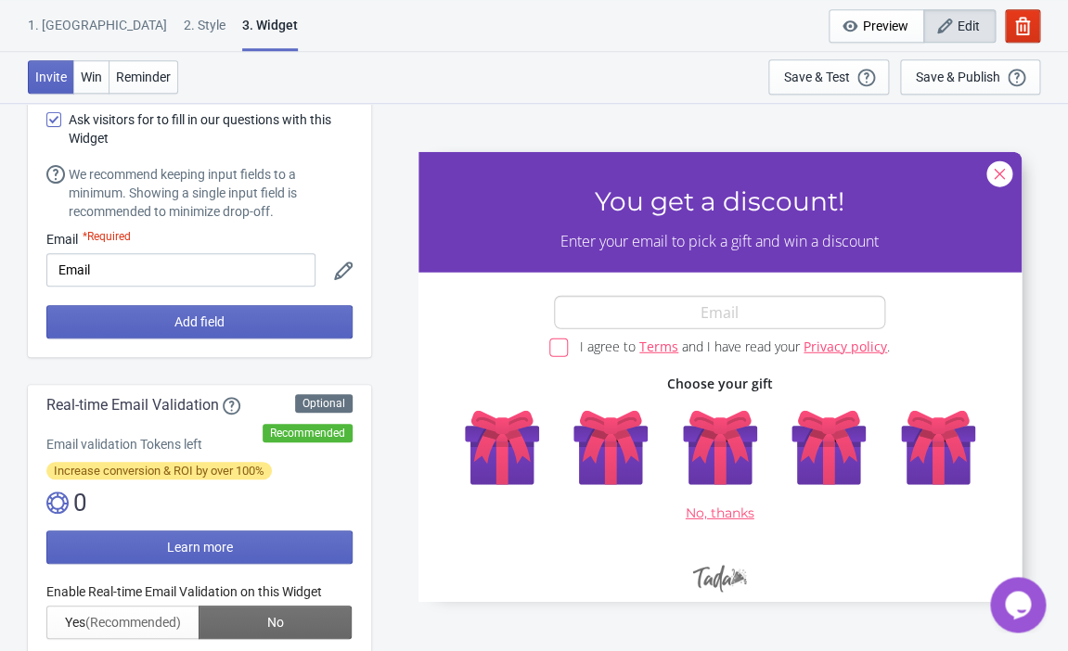
scroll to position [81, 0]
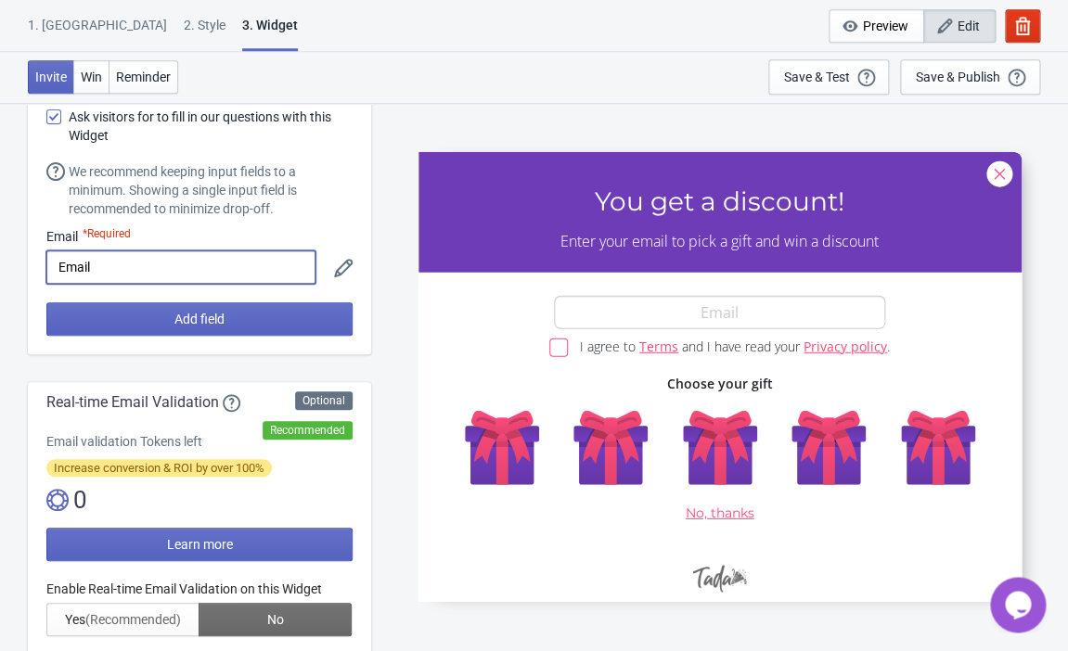
click at [165, 258] on input "Email" at bounding box center [180, 267] width 269 height 33
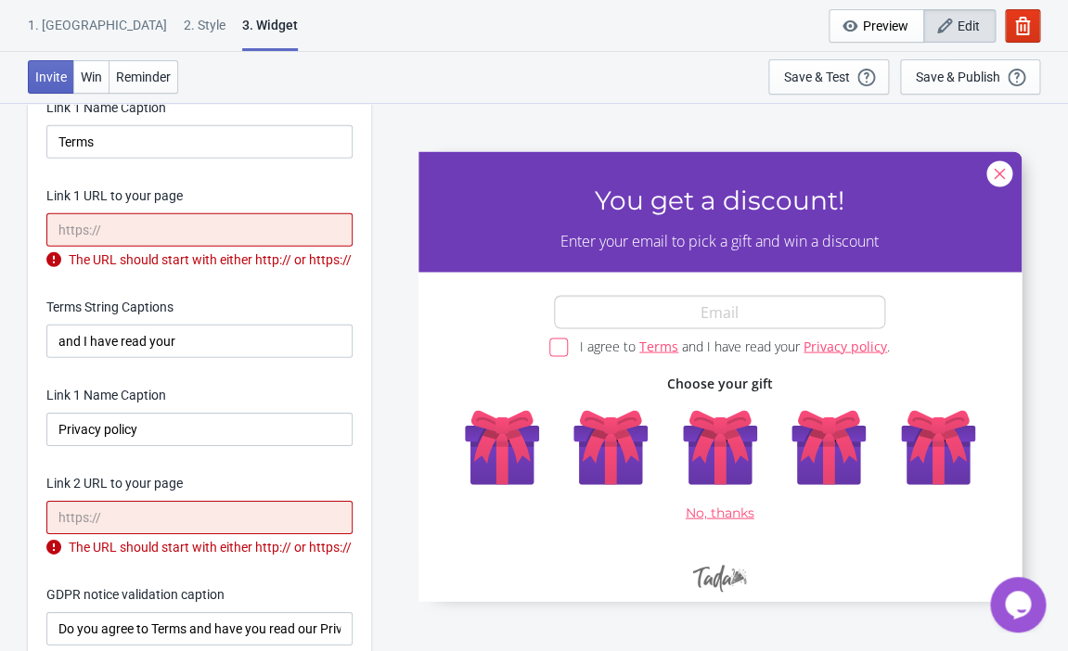
scroll to position [3638, 0]
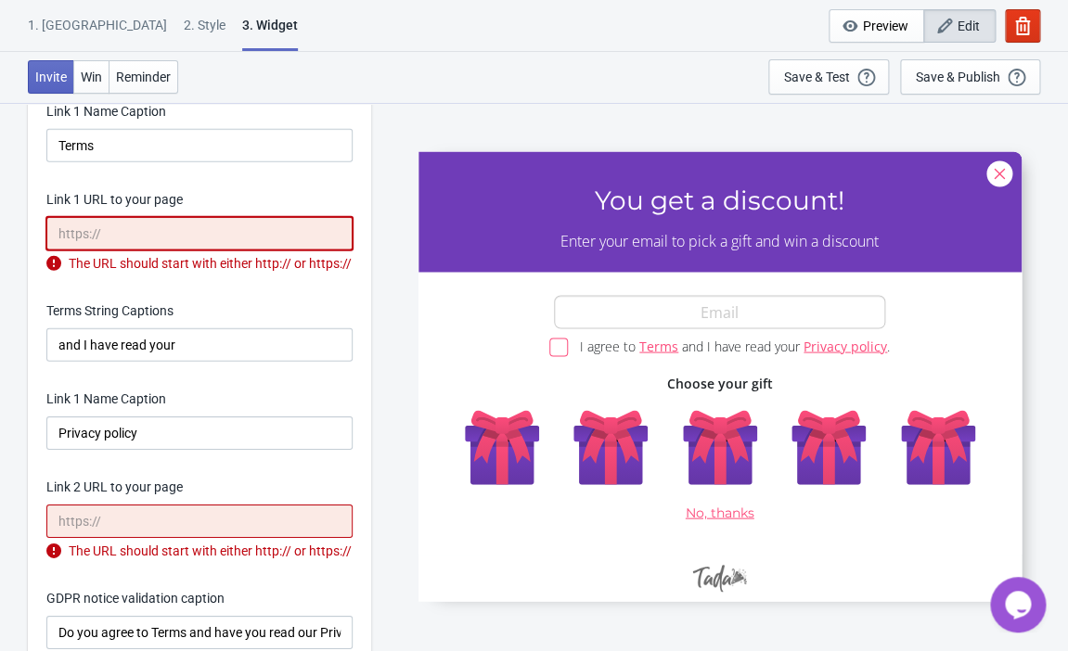
click at [165, 233] on input "Link 1 URL to your page" at bounding box center [199, 233] width 306 height 33
type input "p"
paste input "https://palmersmx.myshopify.com/"
type input "https://palmersmx.myshopify.com/"
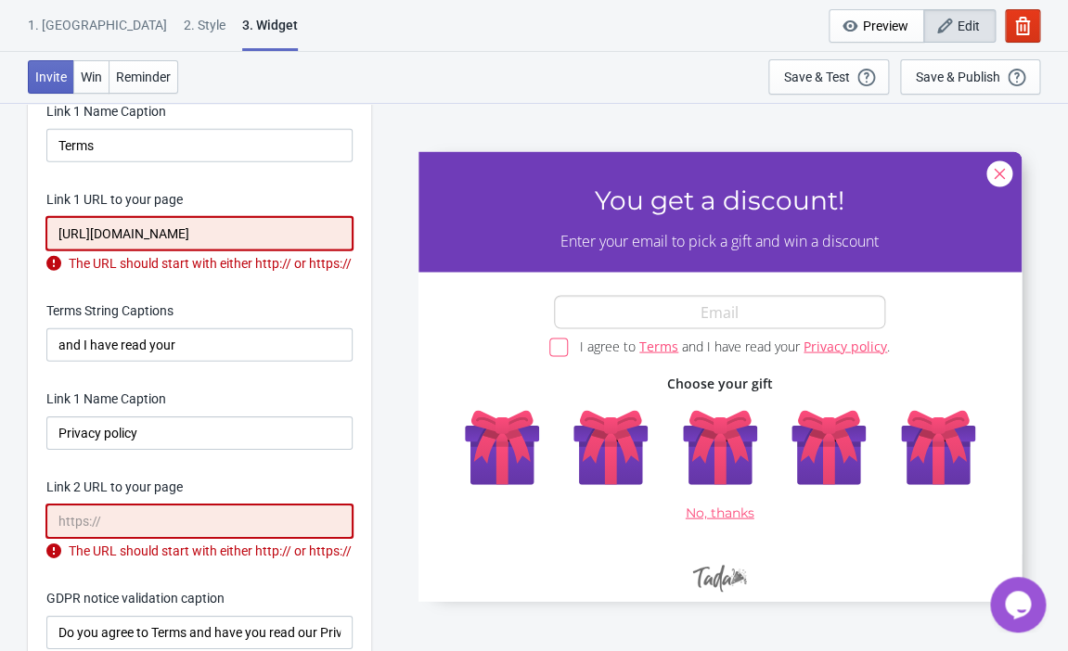
click at [173, 538] on input "Link 2 URL to your page" at bounding box center [199, 521] width 306 height 33
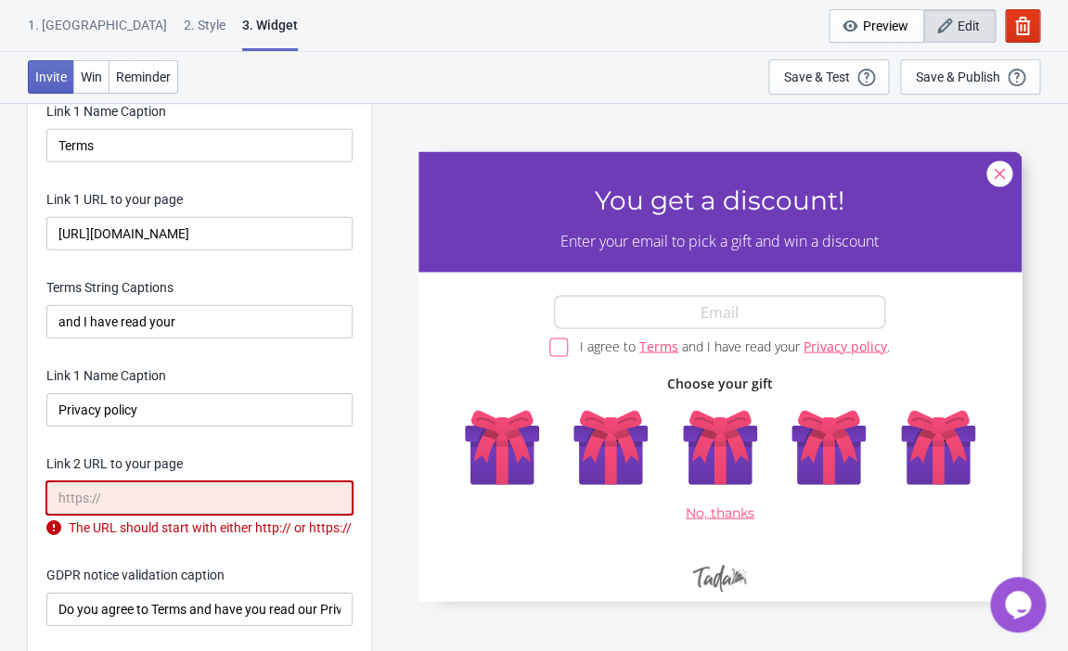
paste input "https://palmersmx.myshopify.com/"
type input "https://palmersmx.myshopify.com/"
click at [318, 463] on div "Link 2 URL to your page" at bounding box center [199, 466] width 306 height 23
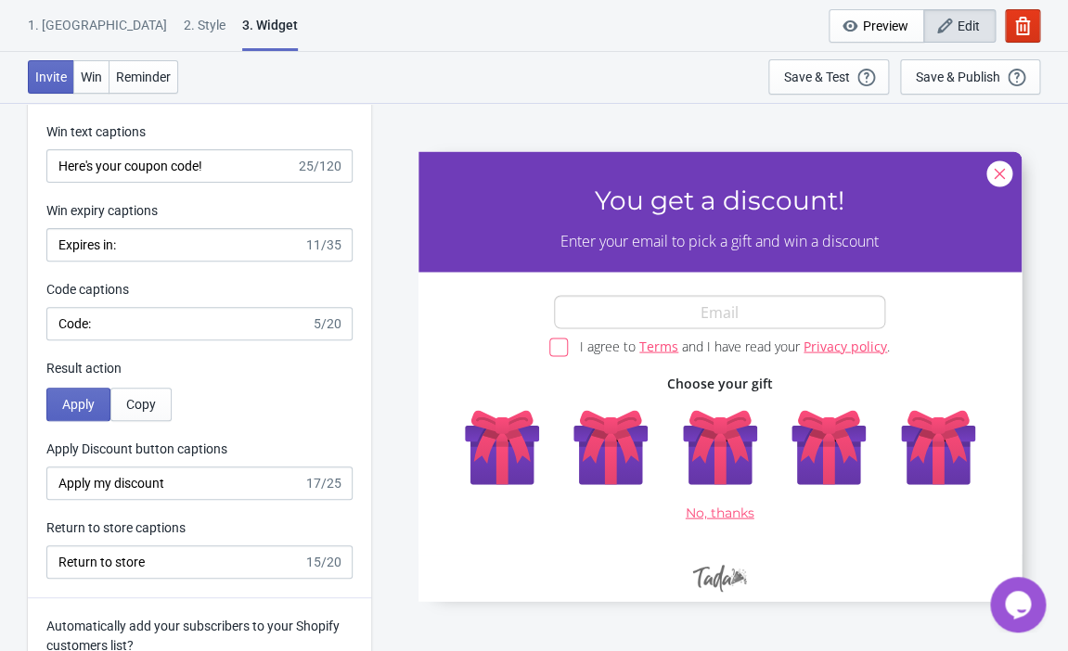
scroll to position [5298, 0]
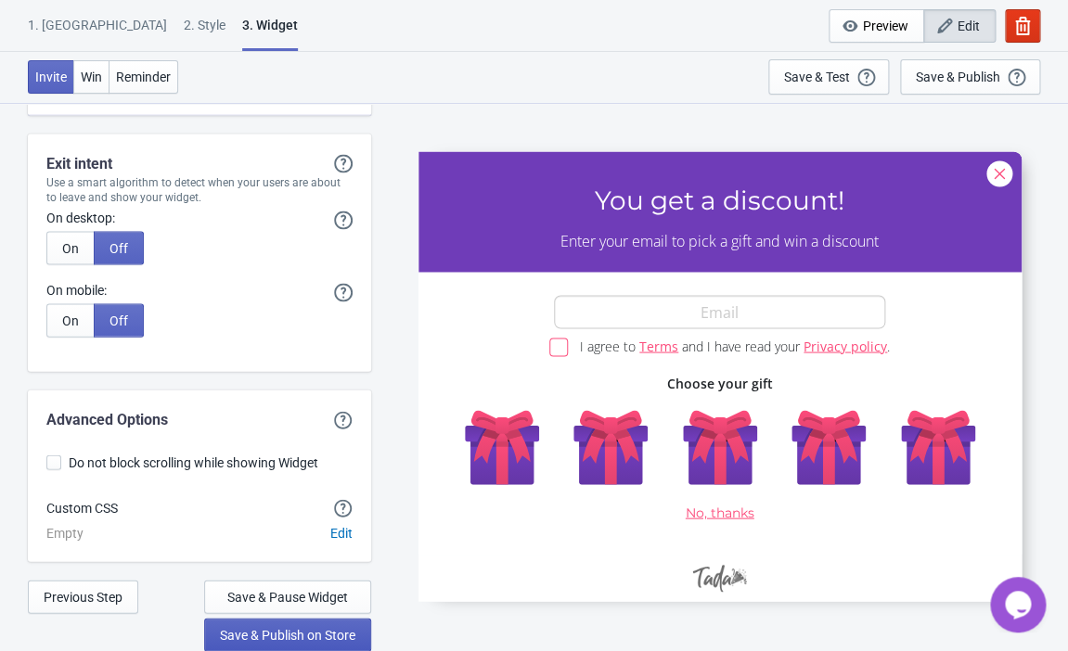
click at [273, 638] on span "Save & Publish on Store" at bounding box center [287, 634] width 135 height 15
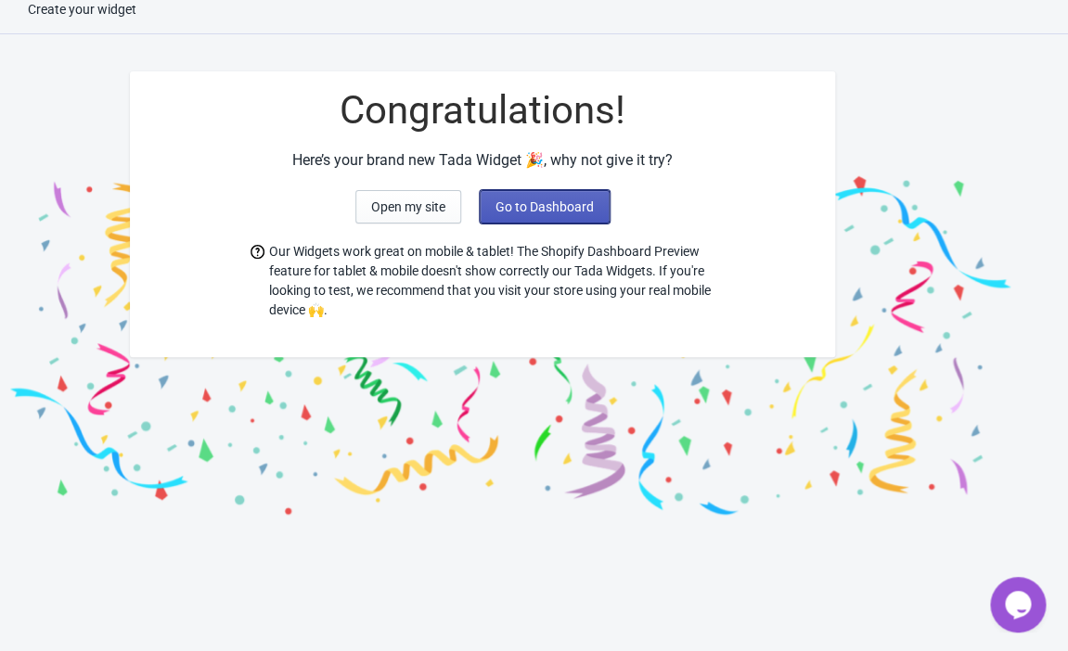
click at [565, 199] on button "Go to Dashboard" at bounding box center [545, 206] width 130 height 33
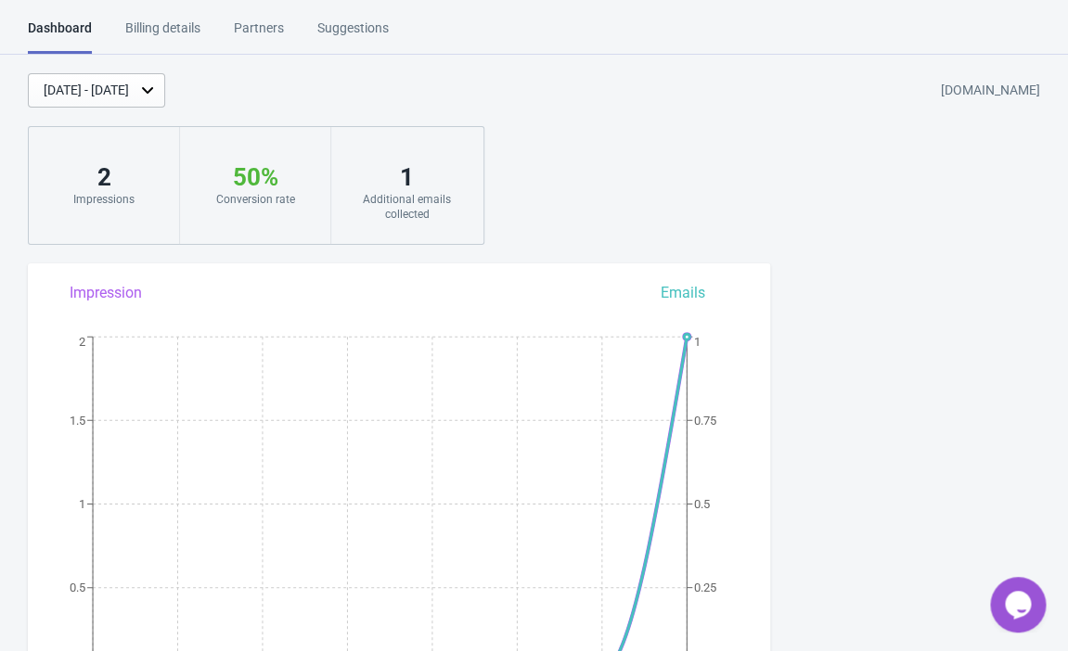
click at [190, 32] on div "Billing details" at bounding box center [162, 35] width 75 height 32
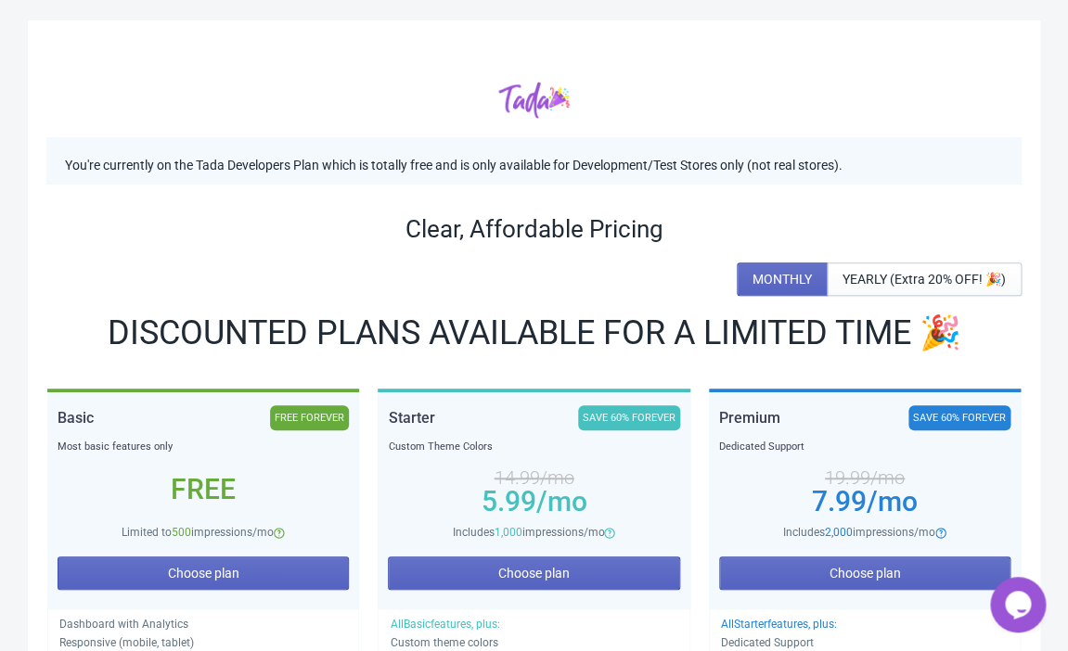
scroll to position [61, 0]
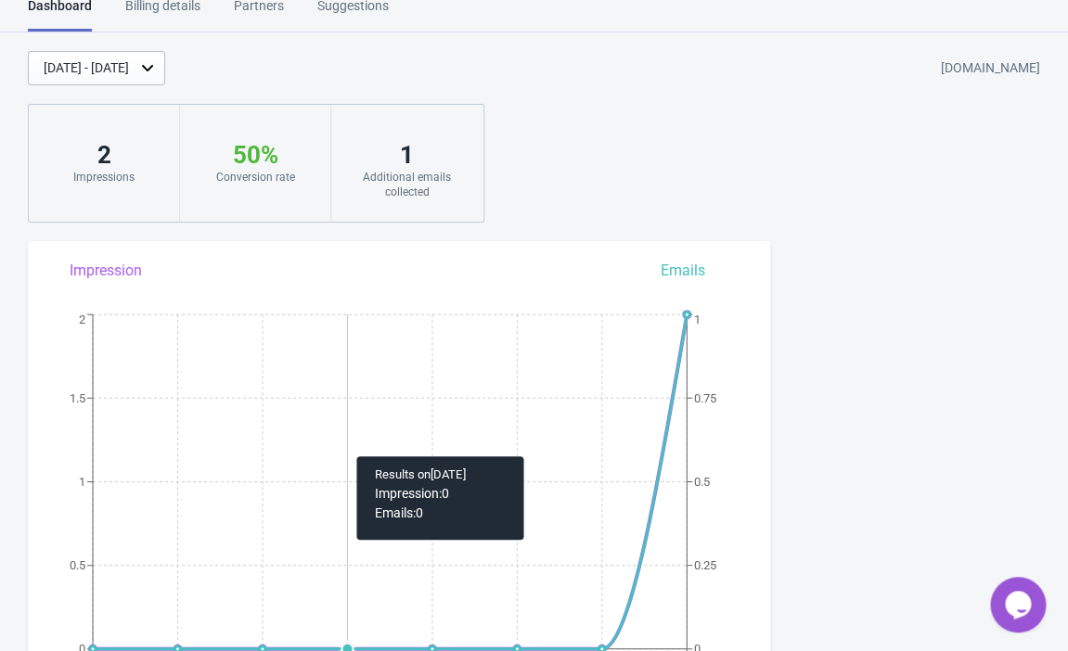
scroll to position [27, 0]
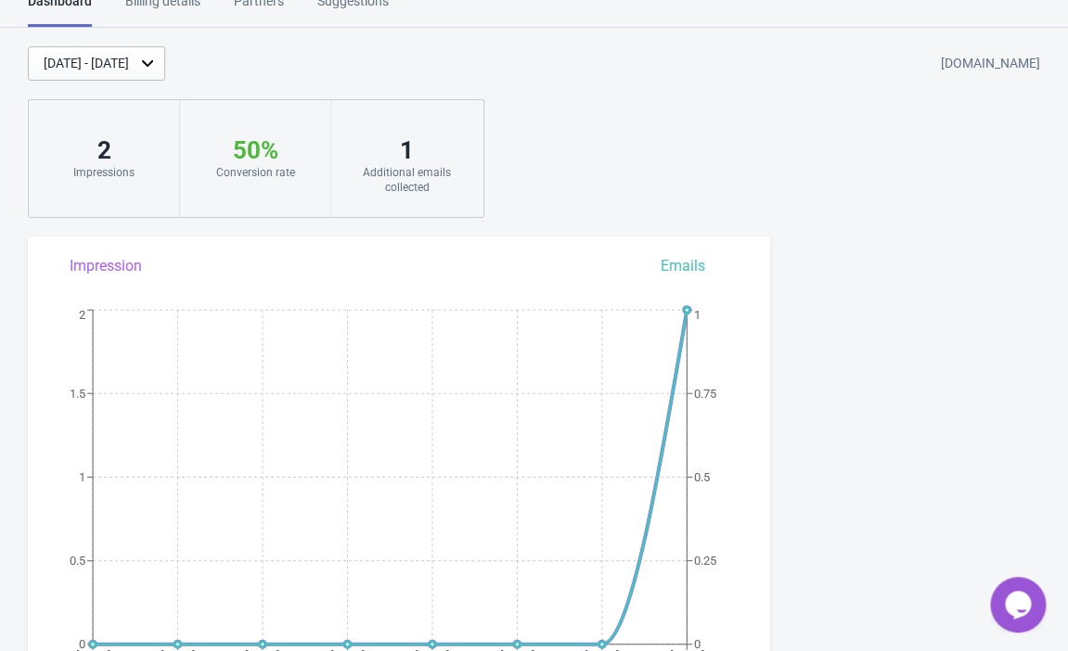
click at [159, 3] on div "Billing details" at bounding box center [162, 8] width 75 height 32
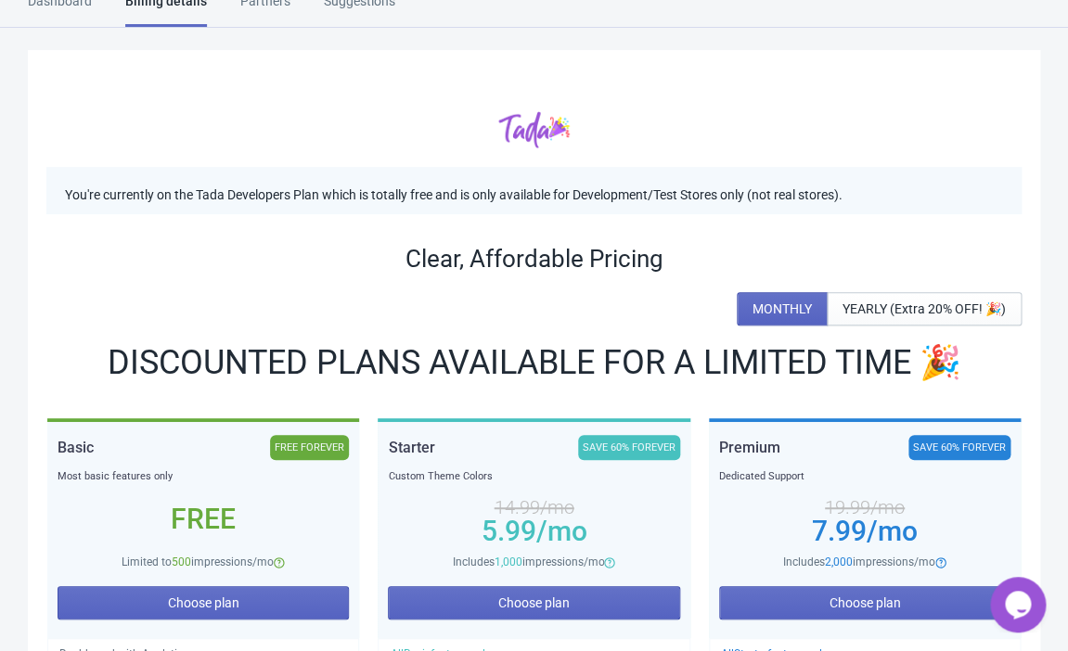
drag, startPoint x: 275, startPoint y: 563, endPoint x: 105, endPoint y: 559, distance: 169.9
click at [105, 559] on div "Limited to 500 impressions/mo" at bounding box center [203, 562] width 291 height 19
copy div "Limited to 500 impressions/mo"
